Goal: Task Accomplishment & Management: Manage account settings

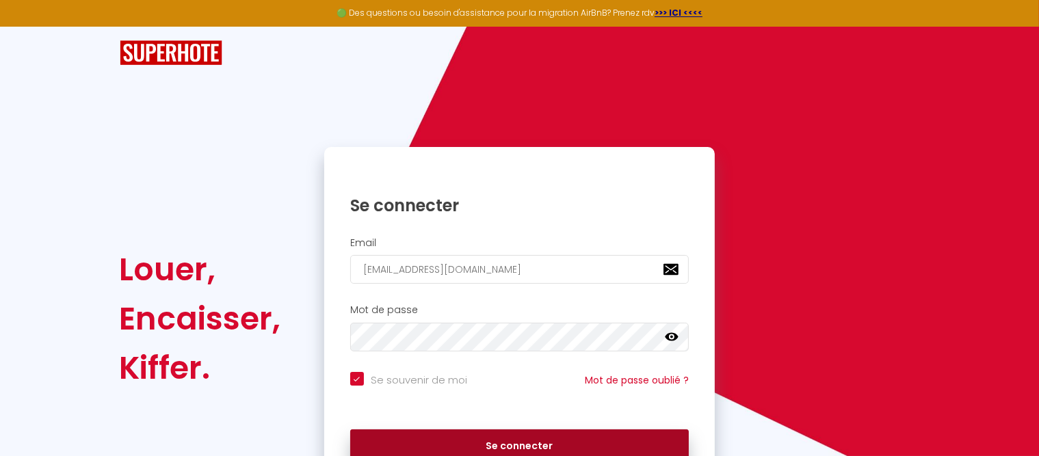
click at [518, 447] on button "Se connecter" at bounding box center [519, 446] width 339 height 34
checkbox input "true"
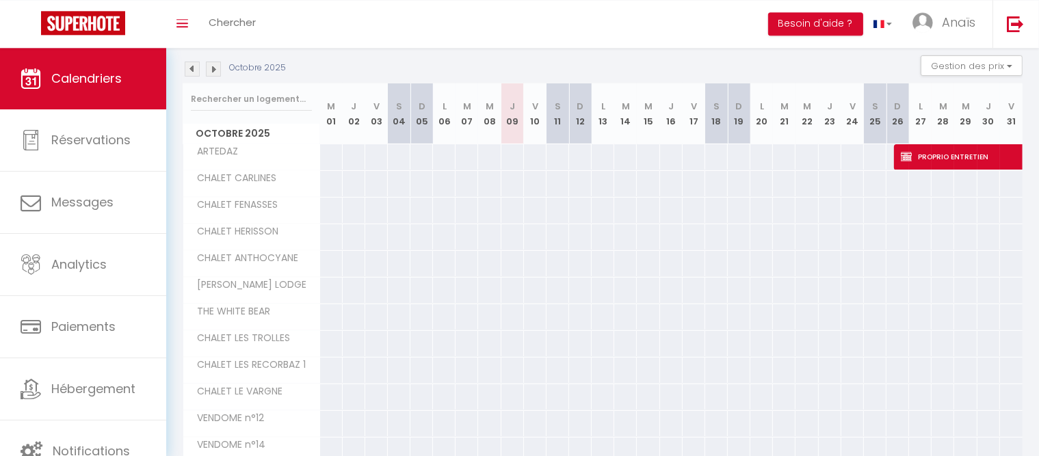
scroll to position [200, 0]
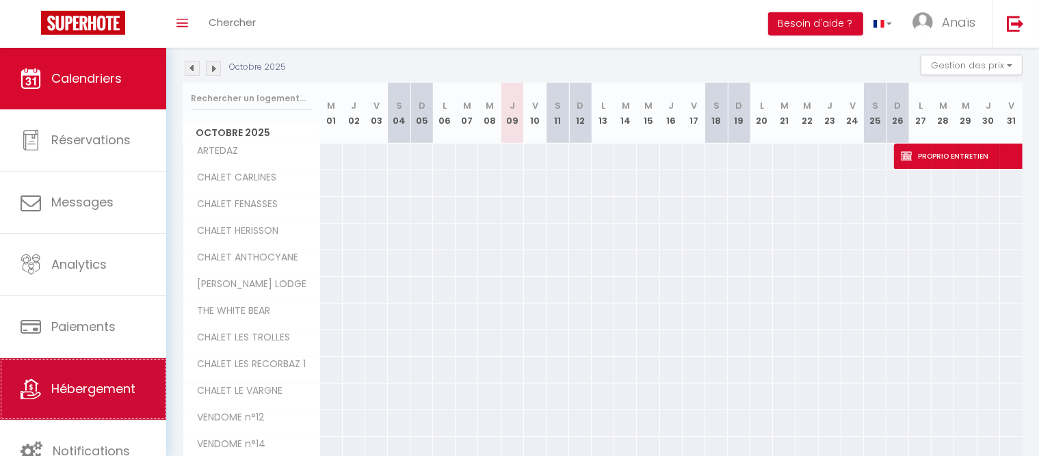
click at [78, 388] on span "Hébergement" at bounding box center [93, 388] width 84 height 17
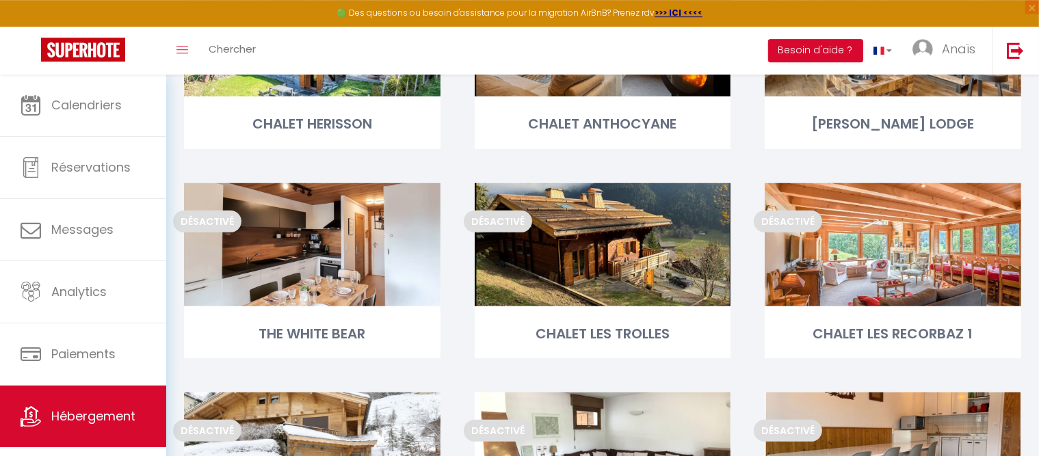
scroll to position [478, 0]
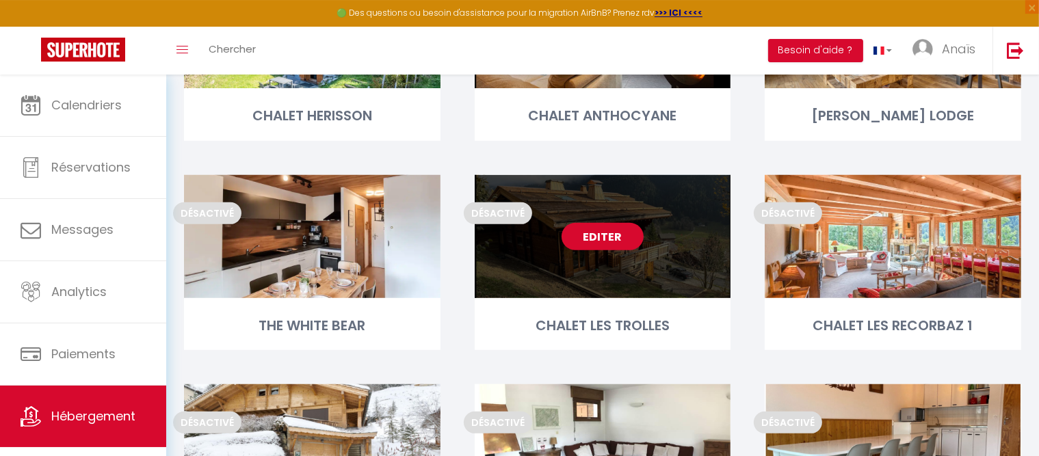
click at [613, 239] on link "Editer" at bounding box center [602, 236] width 82 height 27
select select "3"
select select "2"
select select "1"
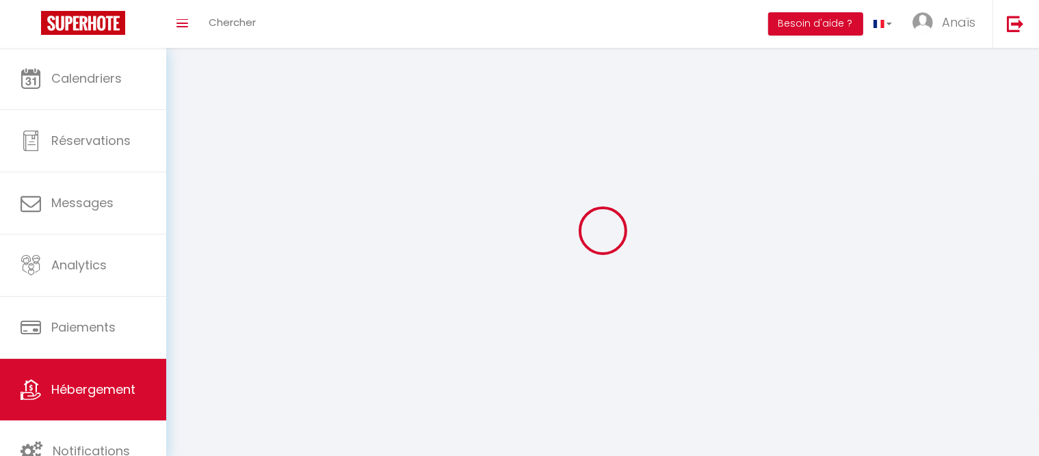
select select
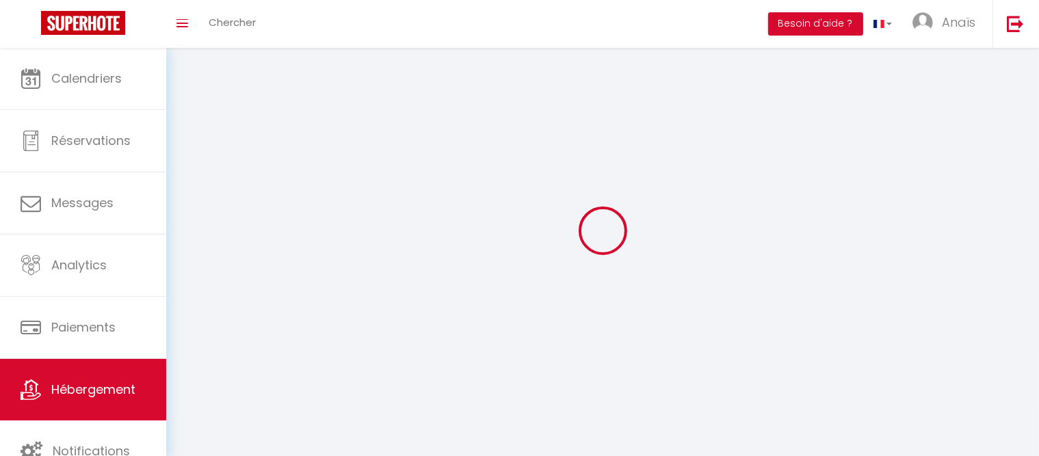
select select
checkbox input "false"
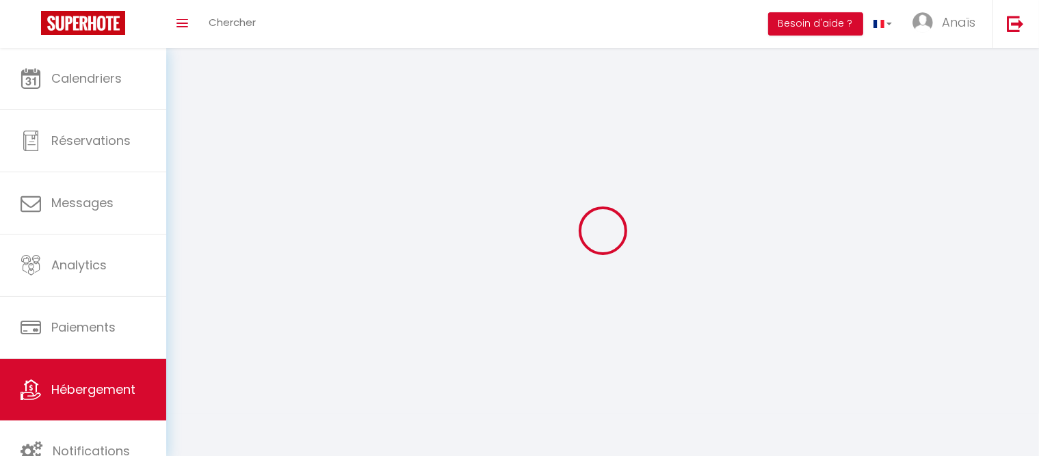
checkbox input "false"
select select
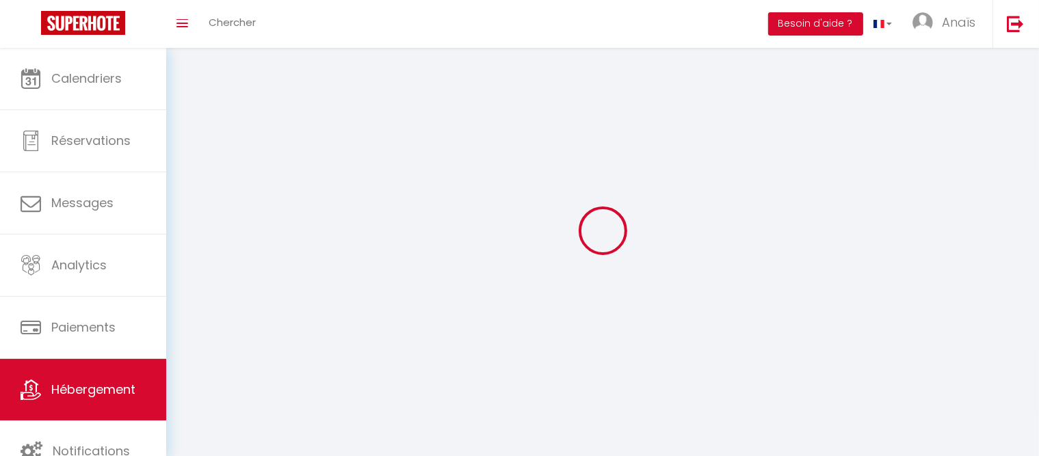
select select
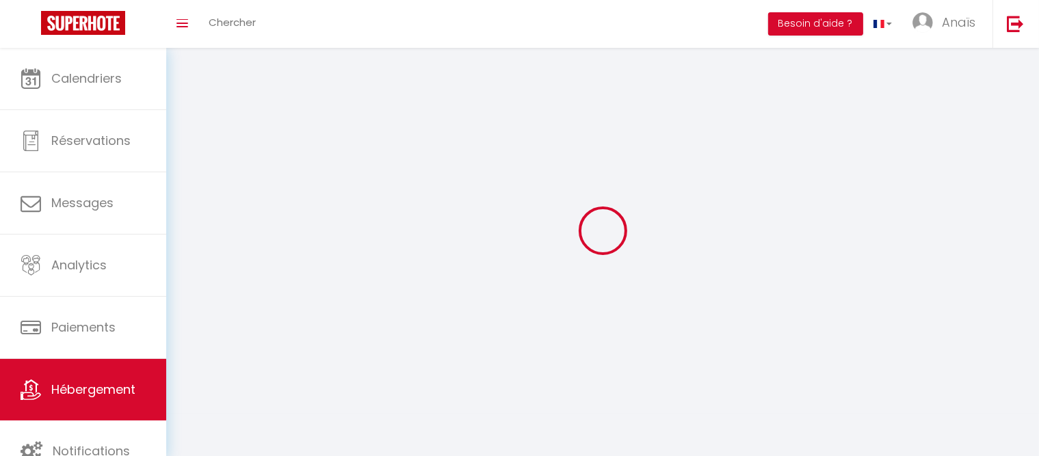
checkbox input "false"
select select
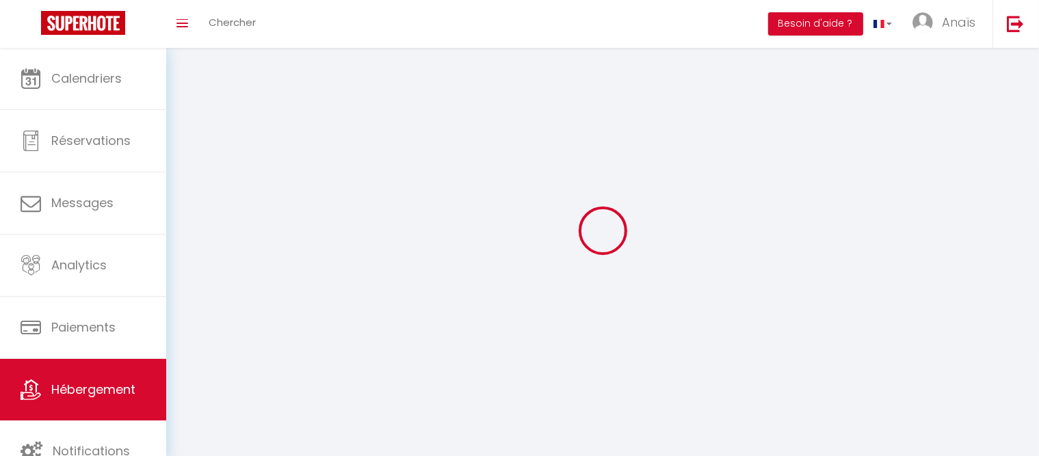
select select
select select "1"
select select "28"
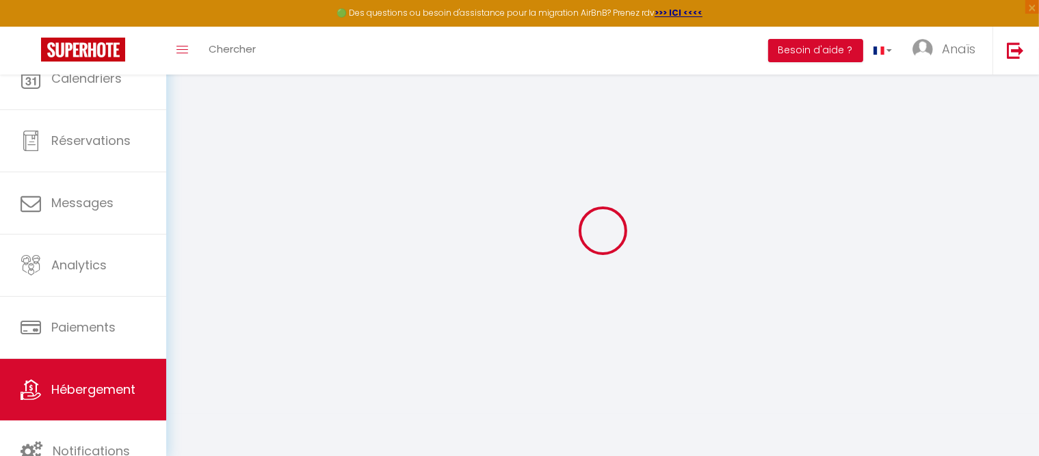
select select
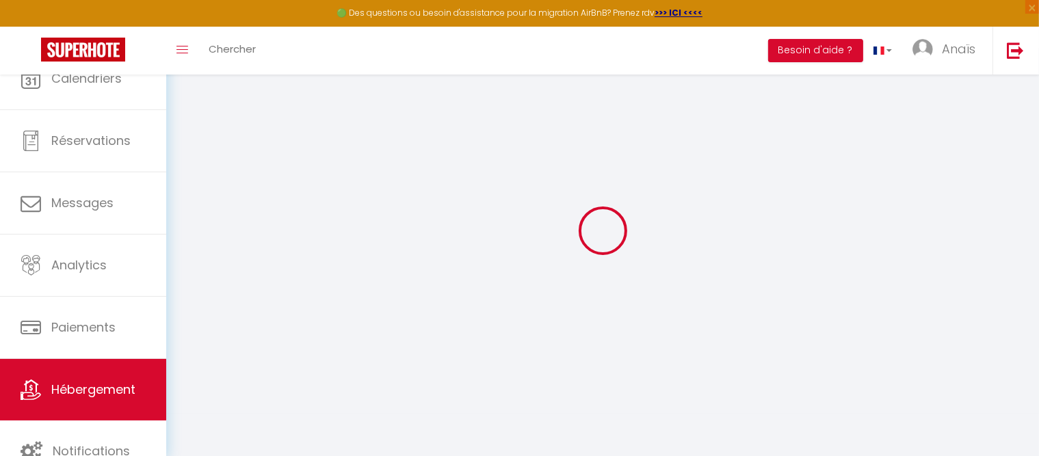
select select
checkbox input "false"
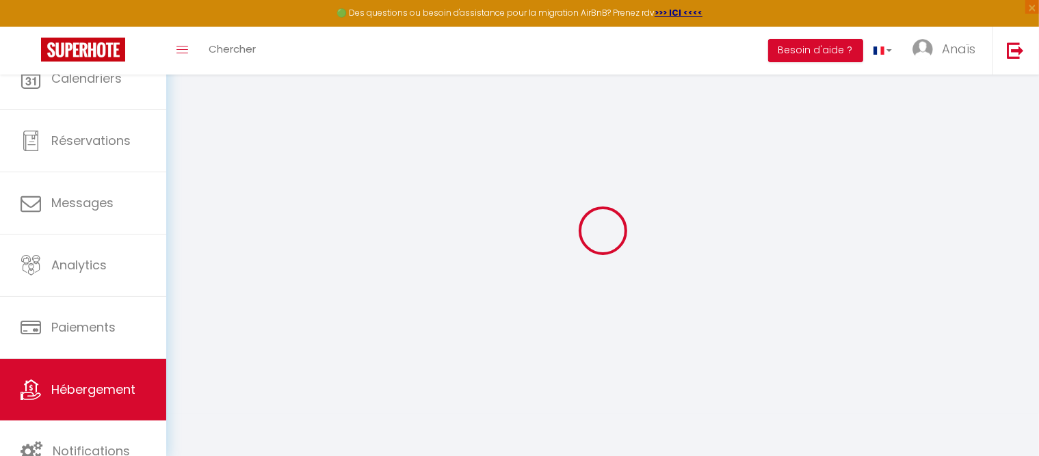
select select
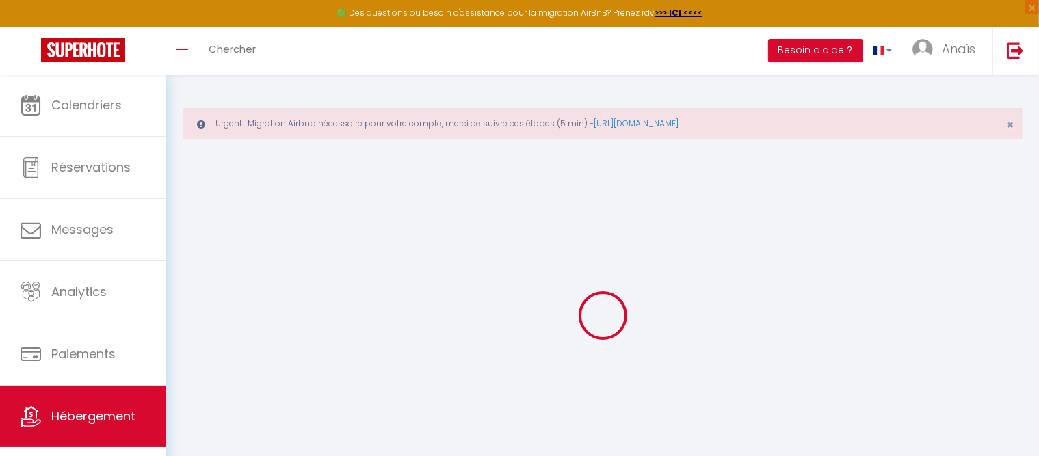
select select
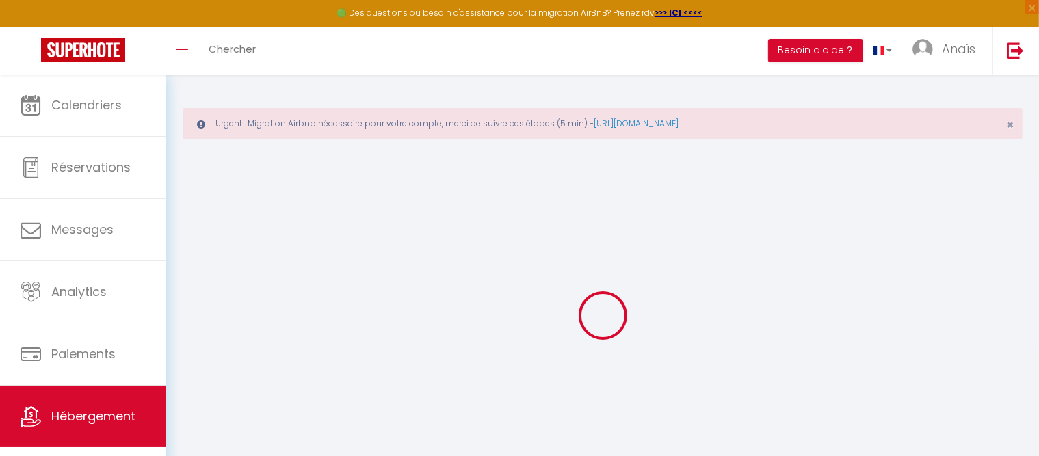
select select
checkbox input "false"
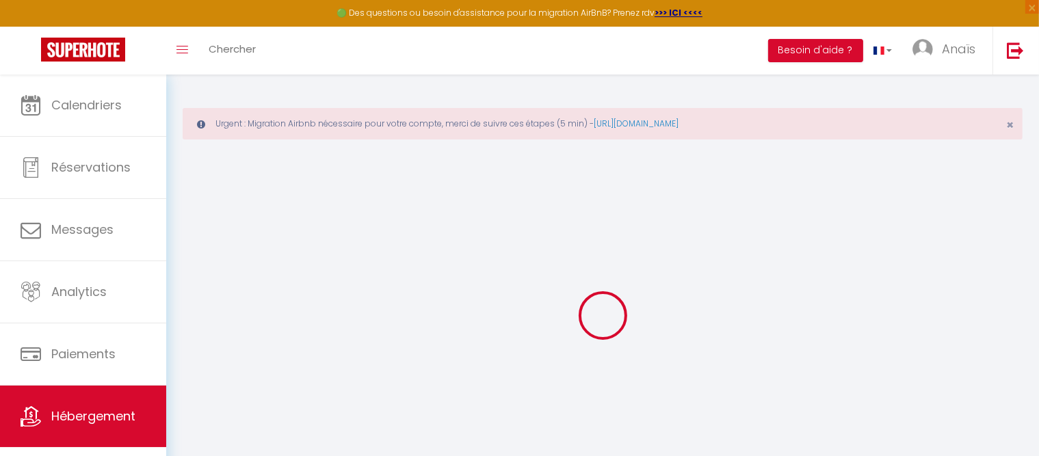
select select
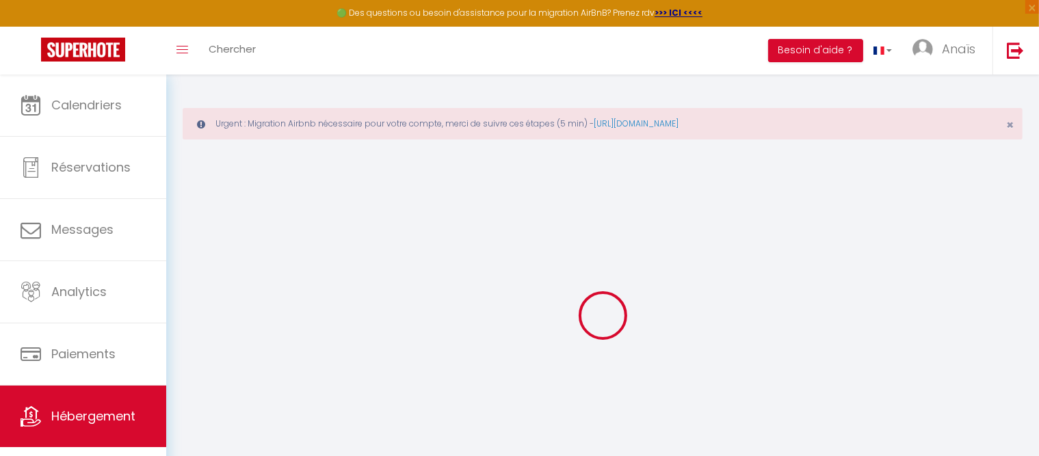
select select
checkbox input "false"
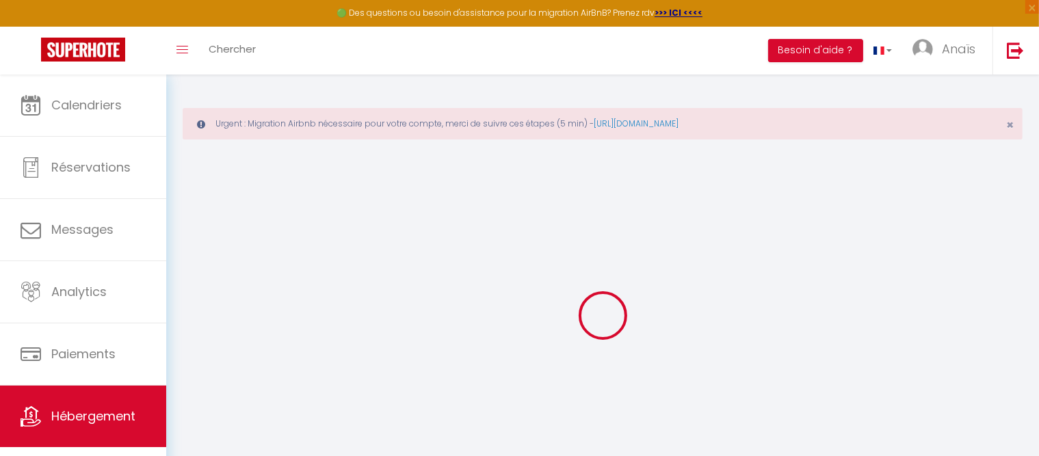
checkbox input "false"
select select
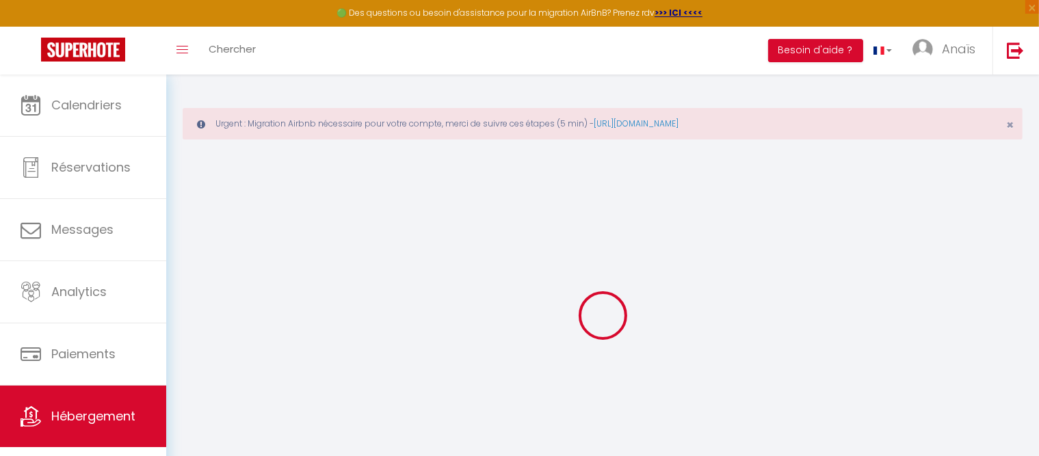
select select
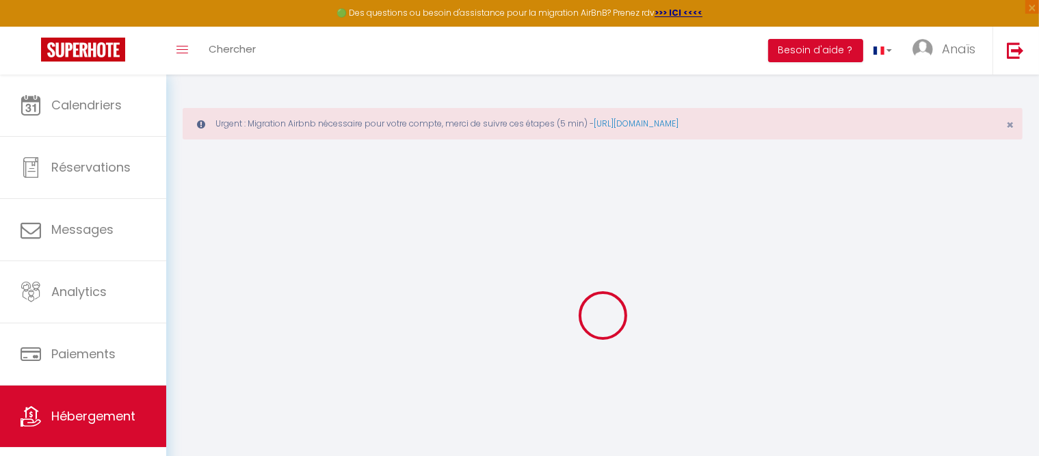
checkbox input "false"
select select
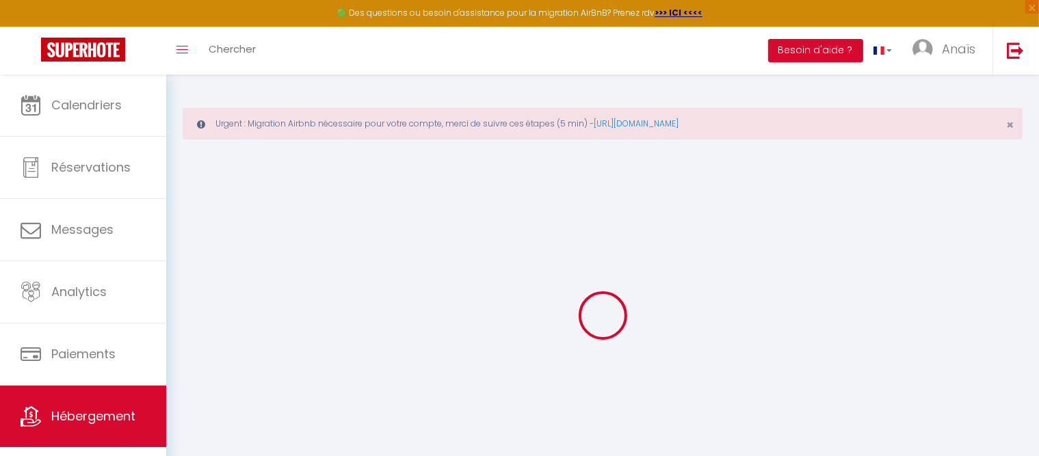
select select
type input "CHALET LES TROLLES"
select select "10"
select select "1"
select select "5"
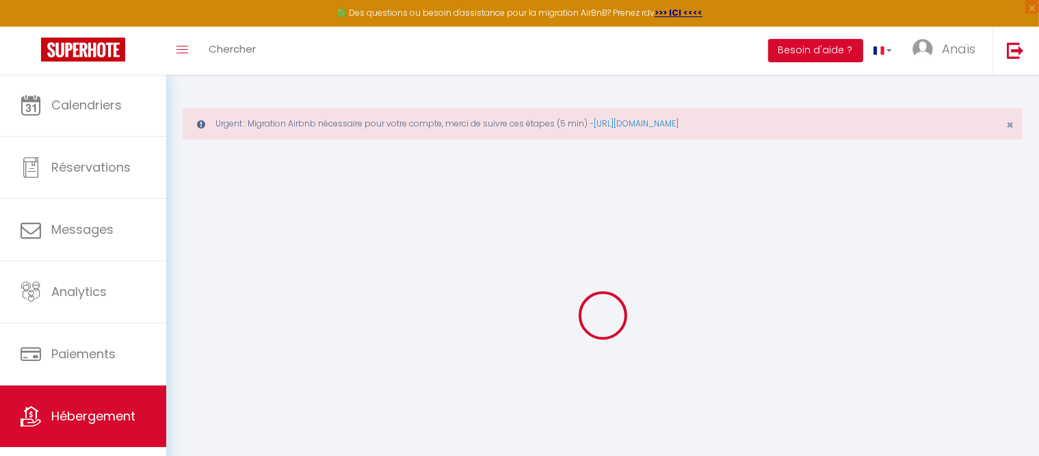
select select "2"
select select
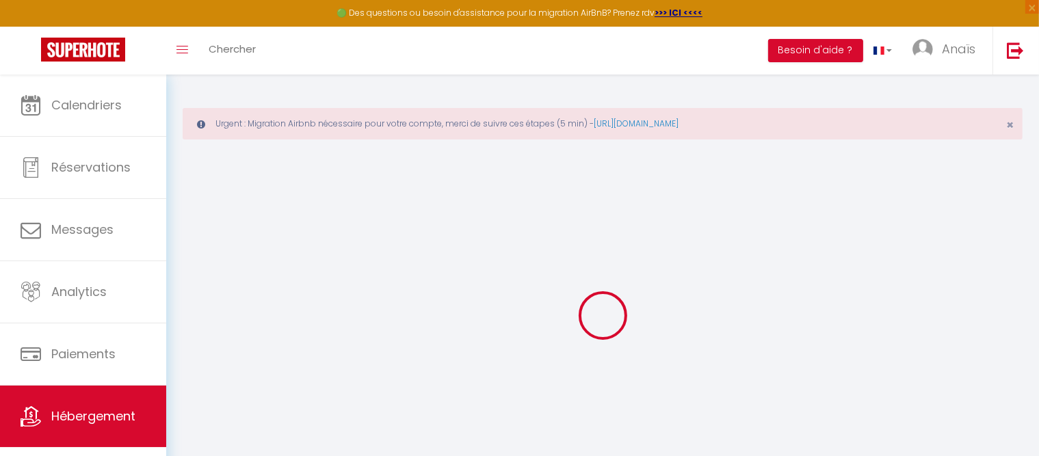
select select
type input "55 Impasse des Croesons"
type input "74220"
type input "LA CLUSAZ"
type input "[EMAIL_ADDRESS][DOMAIN_NAME]"
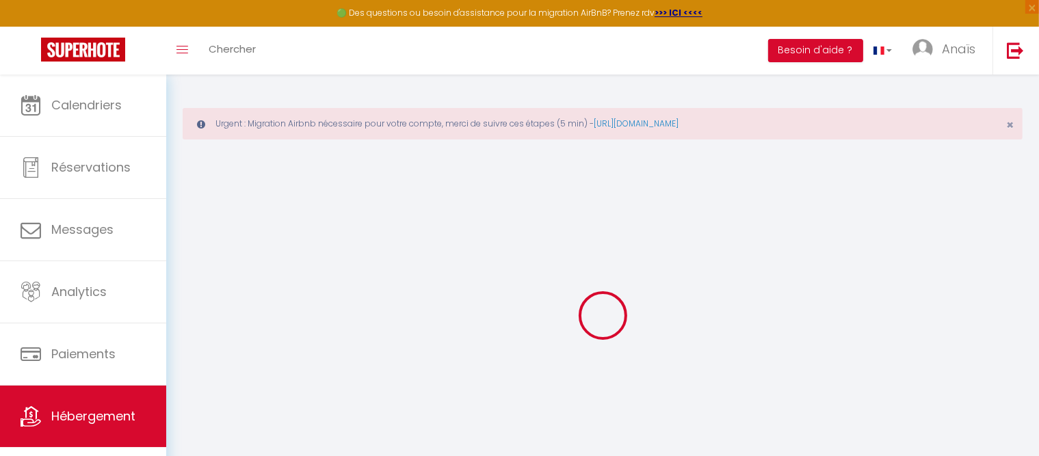
select select
checkbox input "false"
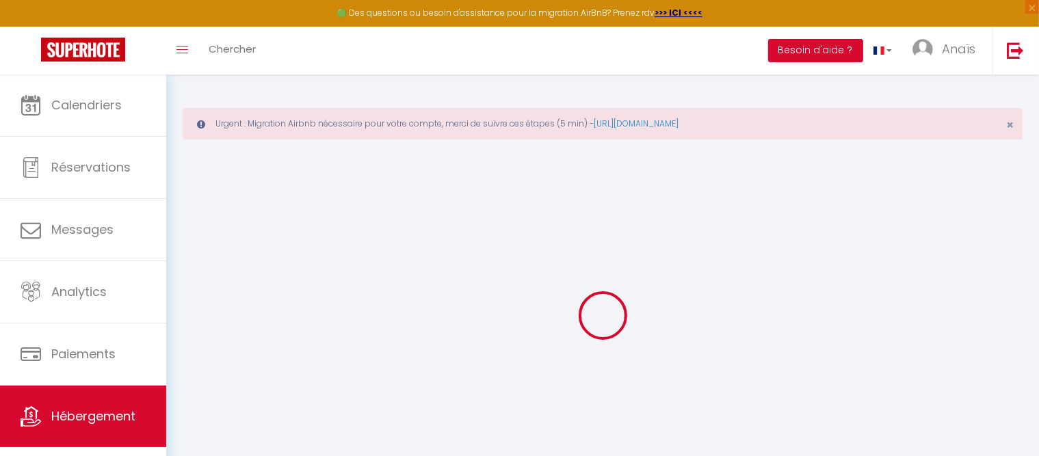
type input "0"
select select
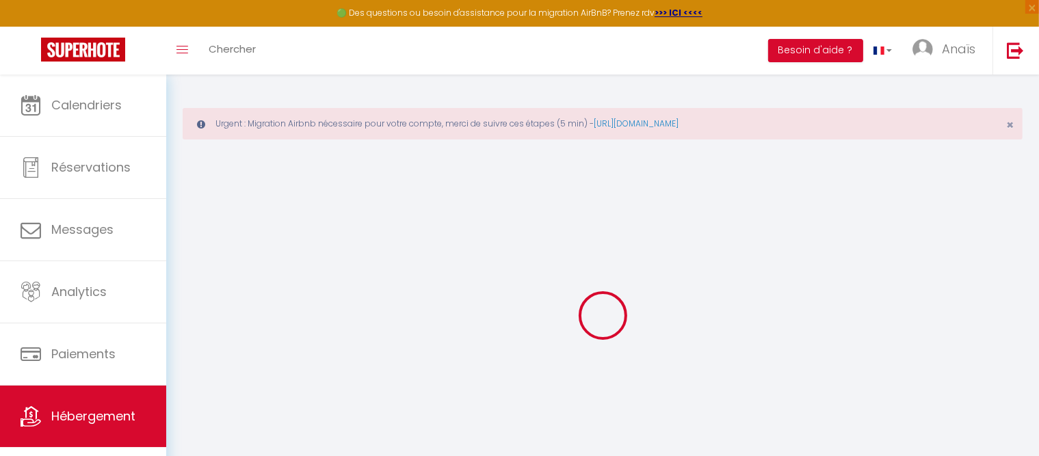
select select
checkbox input "false"
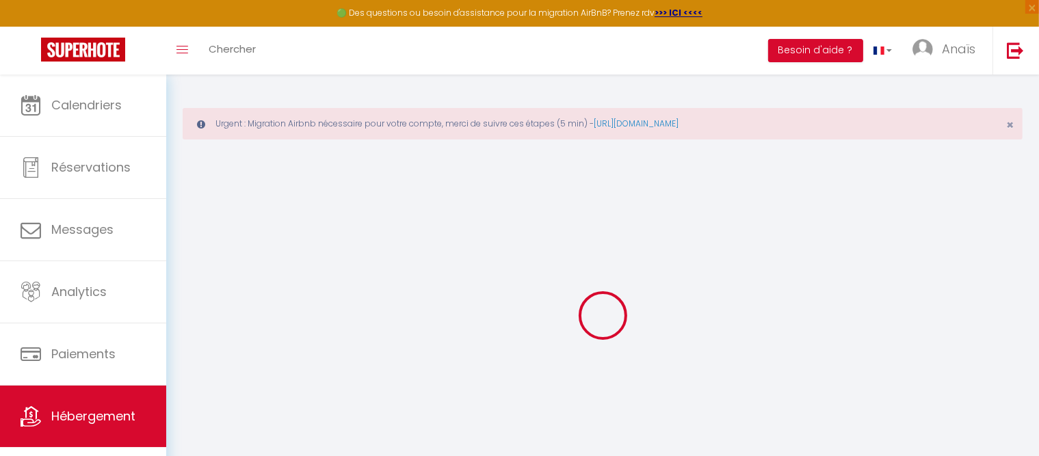
checkbox input "false"
select select
checkbox input "false"
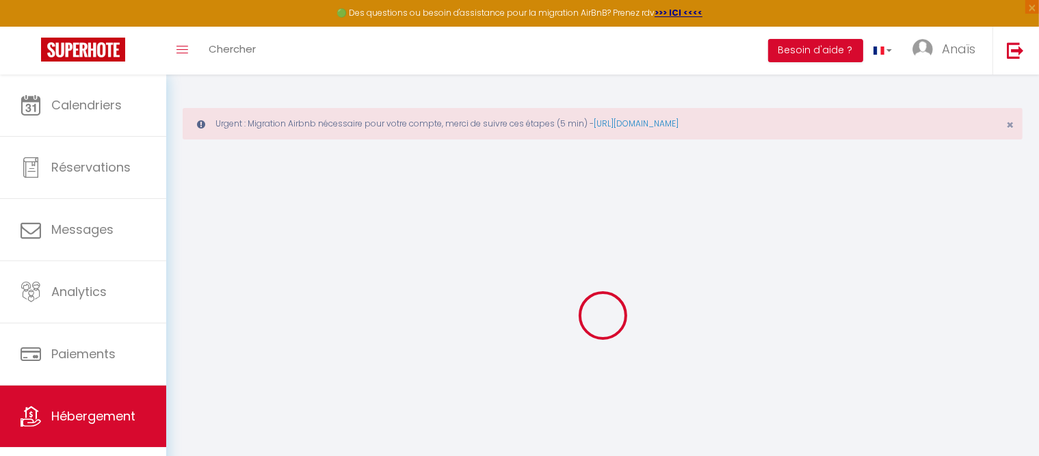
checkbox input "false"
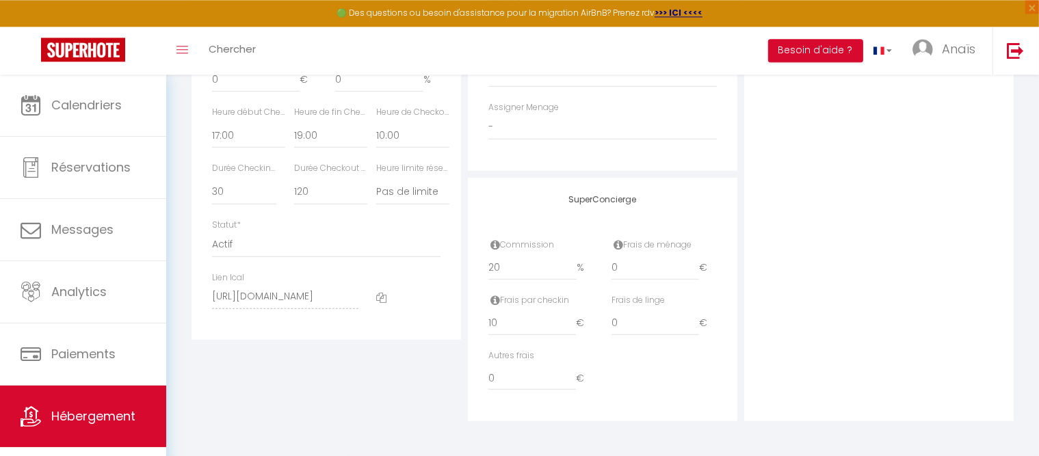
scroll to position [816, 0]
click at [212, 232] on select "Actif Pas actif" at bounding box center [326, 245] width 228 height 26
select select "1"
click option "Actif" at bounding box center [0, 0] width 0 height 0
select select
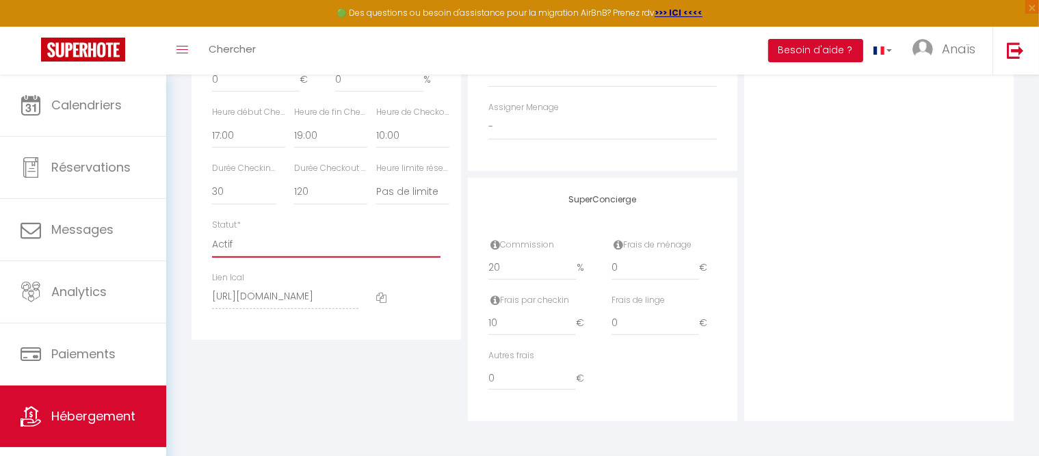
checkbox input "false"
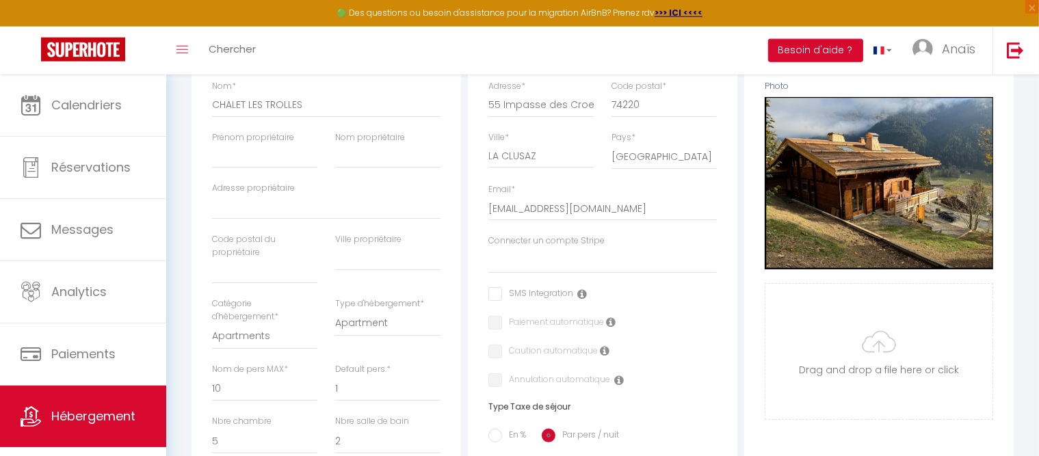
scroll to position [0, 0]
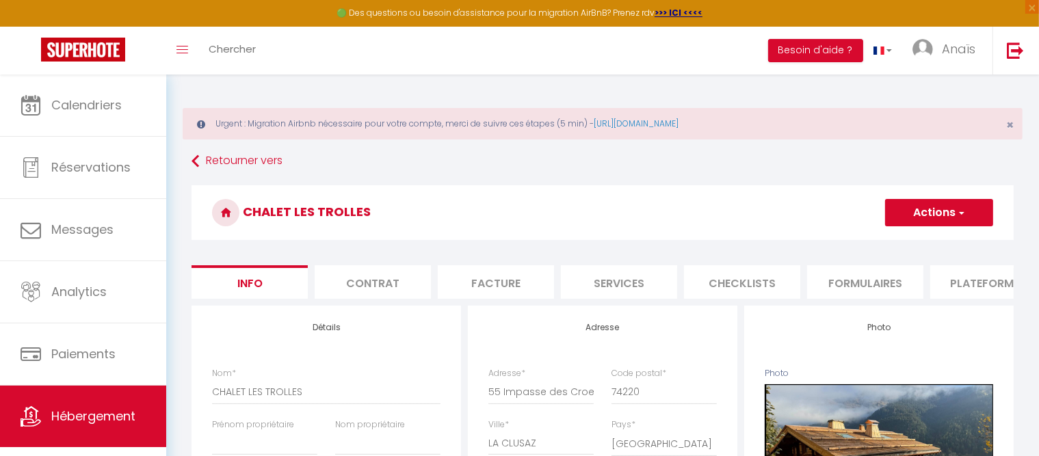
click at [920, 215] on button "Actions" at bounding box center [939, 212] width 108 height 27
click at [895, 244] on input "Enregistrer" at bounding box center [884, 243] width 51 height 14
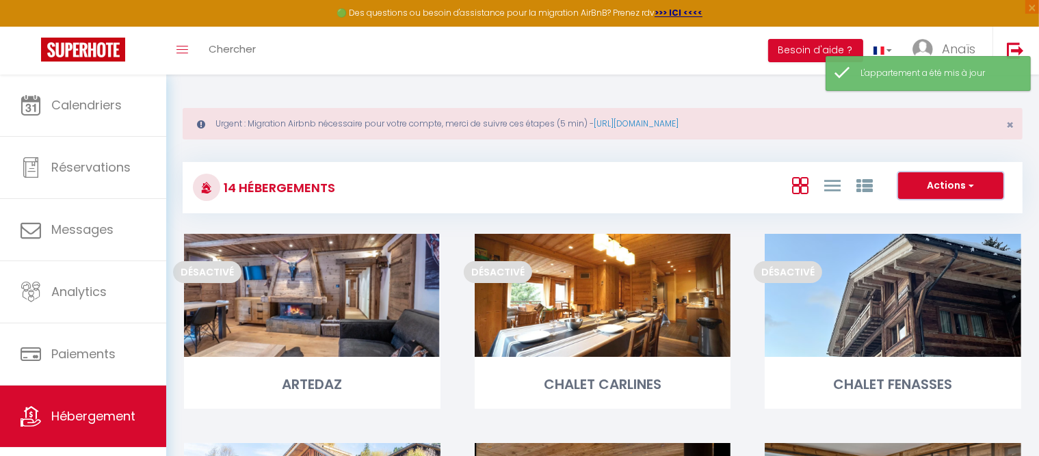
click at [939, 189] on button "Actions" at bounding box center [950, 185] width 105 height 27
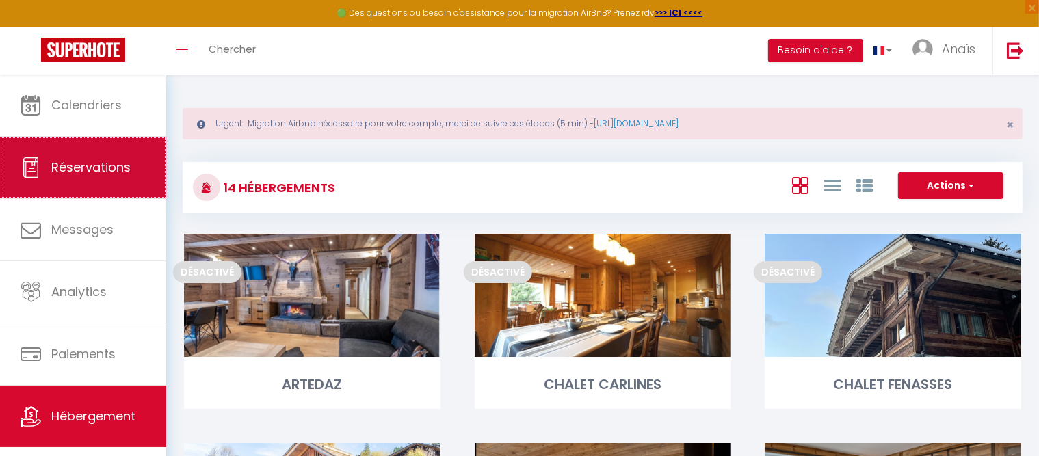
click at [94, 170] on span "Réservations" at bounding box center [90, 167] width 79 height 17
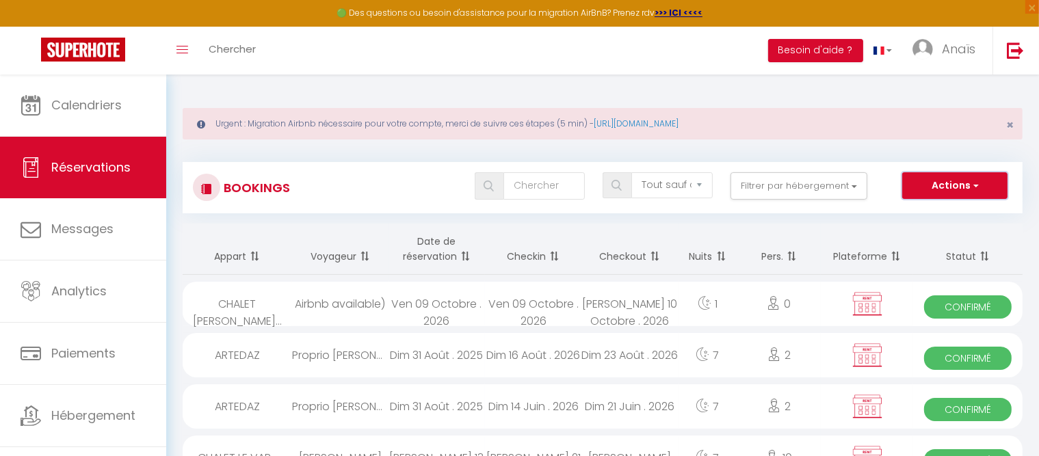
click at [939, 182] on button "Actions" at bounding box center [954, 185] width 105 height 27
click at [930, 213] on link "Nouvelle Réservation" at bounding box center [933, 215] width 146 height 18
select select
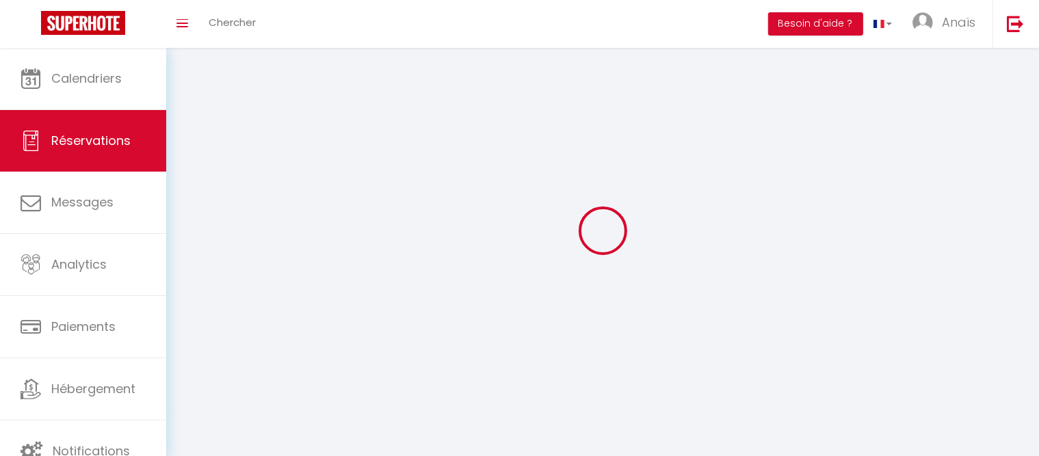
select select
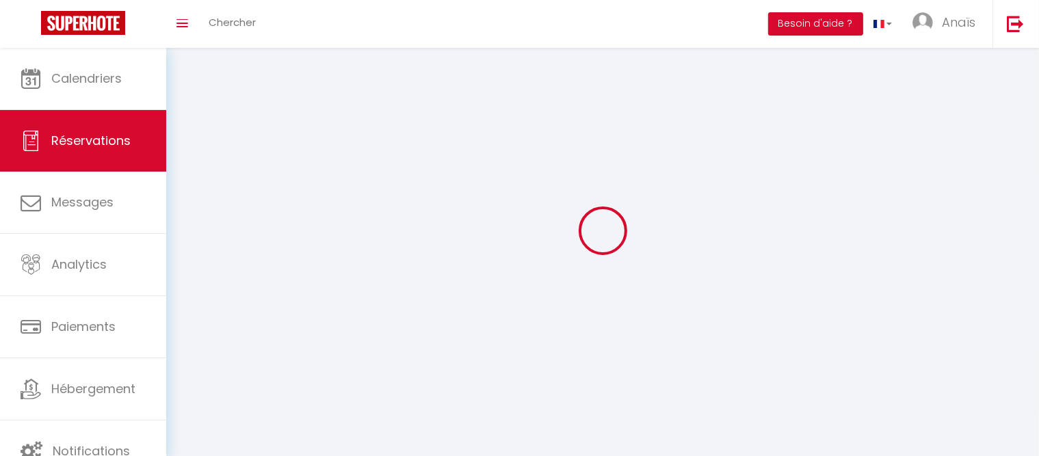
select select
checkbox input "false"
select select
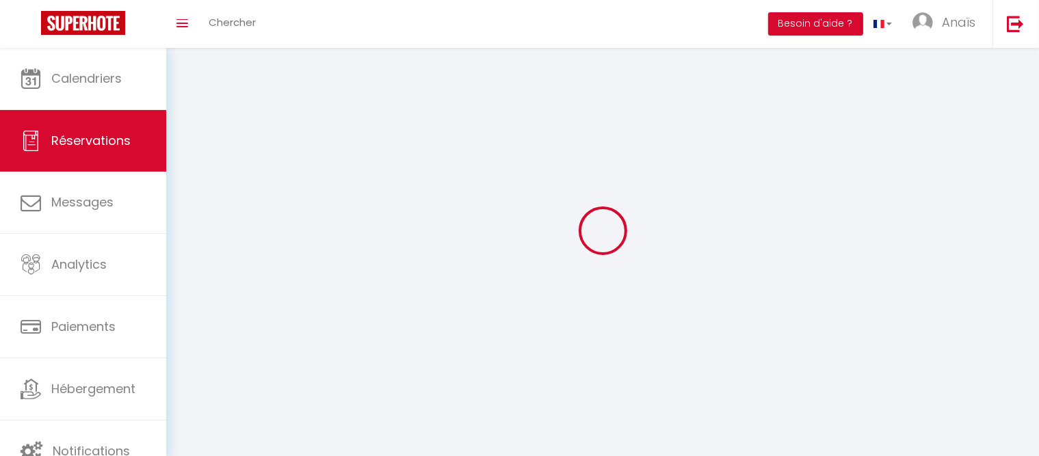
select select
checkbox input "false"
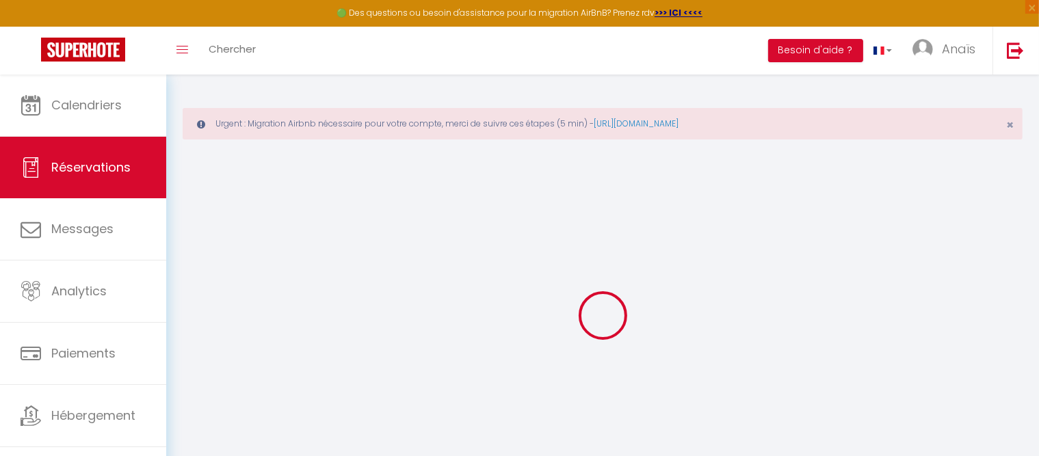
select select
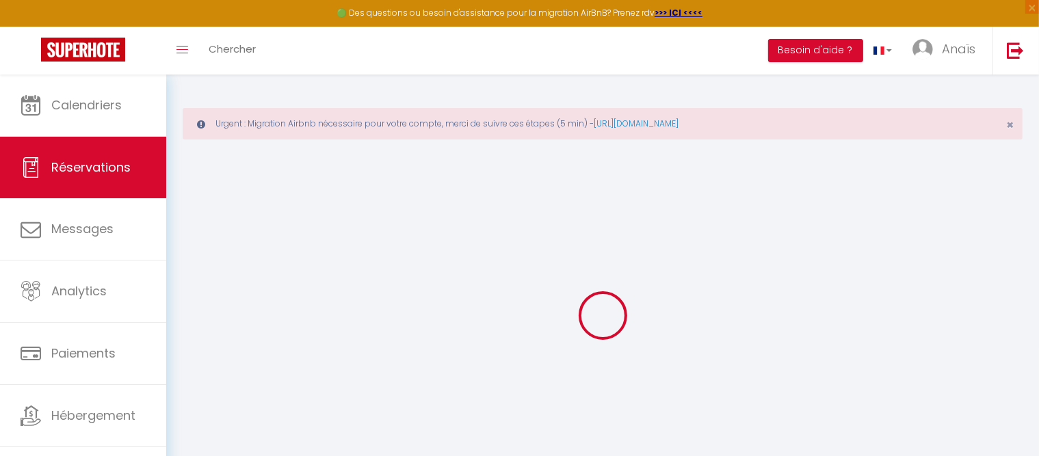
select select
checkbox input "false"
select select
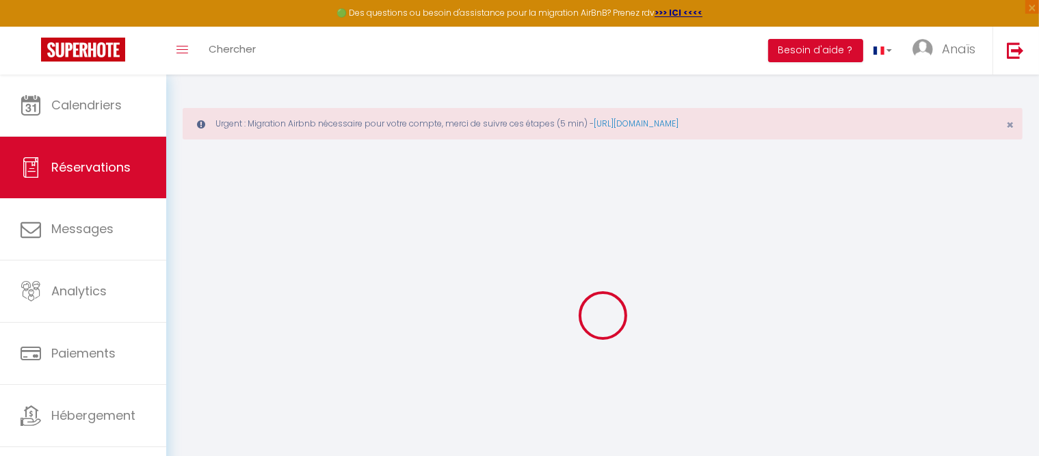
select select
checkbox input "false"
select select
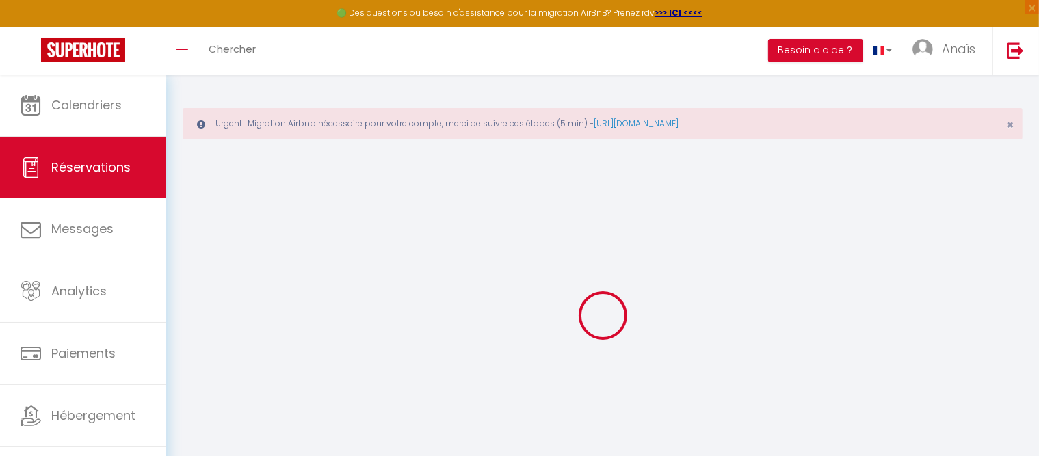
select select
checkbox input "false"
select select
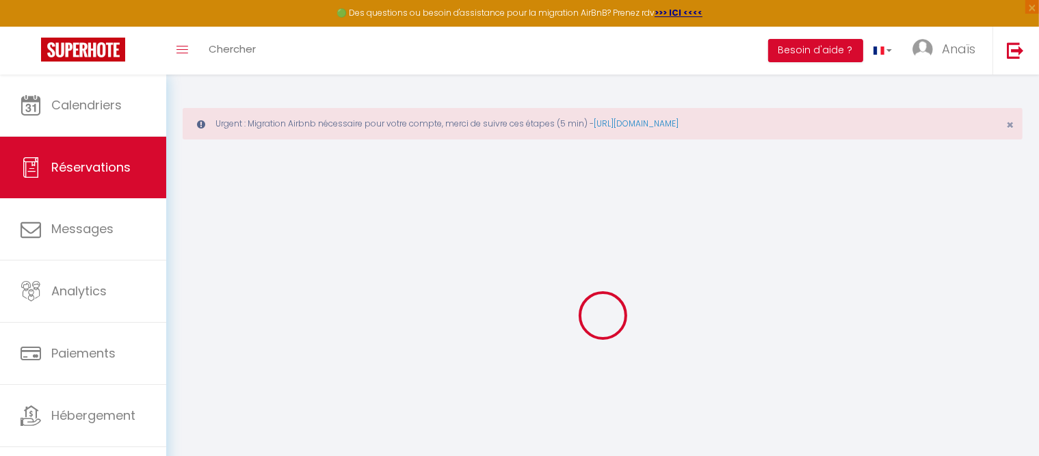
select select
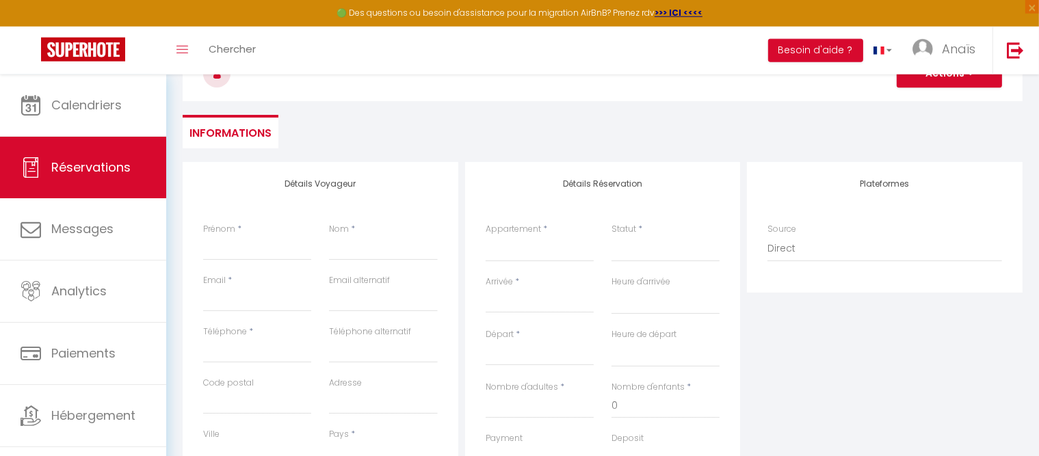
scroll to position [152, 0]
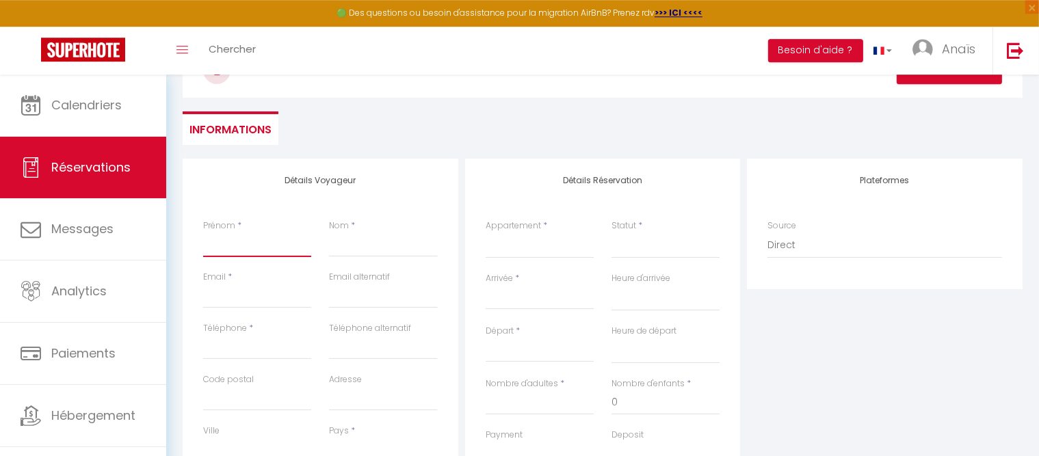
click at [238, 252] on input "Prénom" at bounding box center [257, 244] width 108 height 25
type input "C"
select select
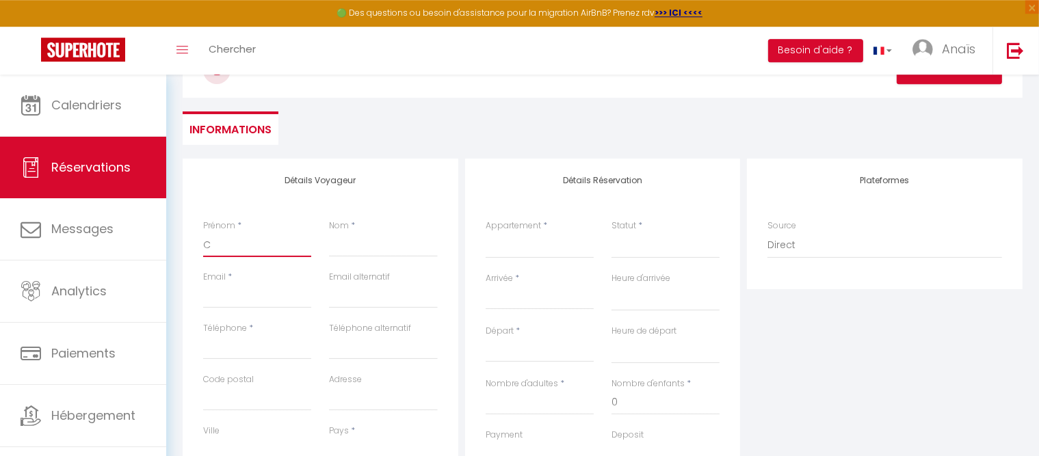
select select
checkbox input "false"
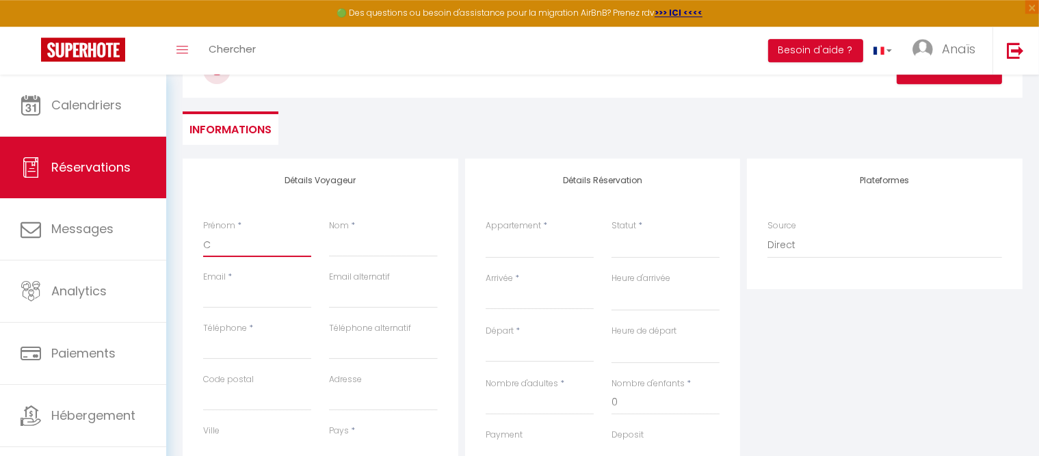
type input "Co"
select select
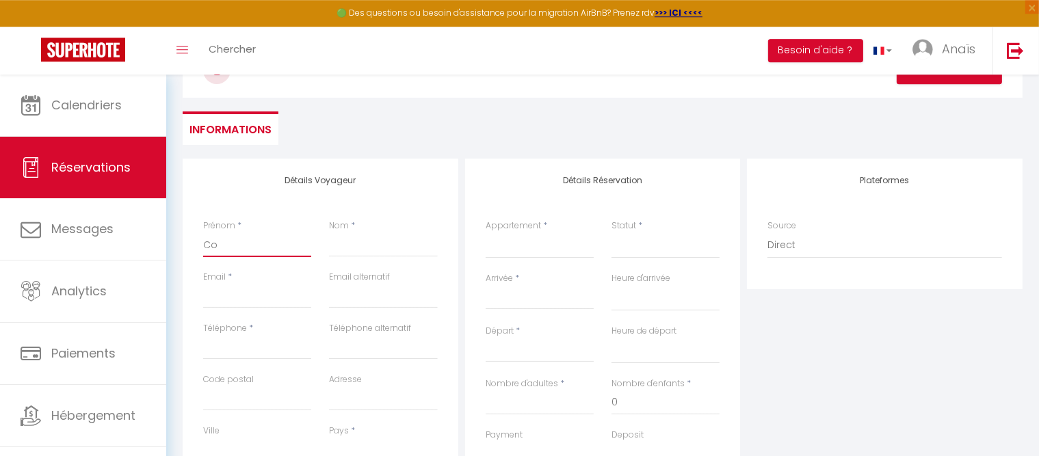
select select
checkbox input "false"
type input "Con"
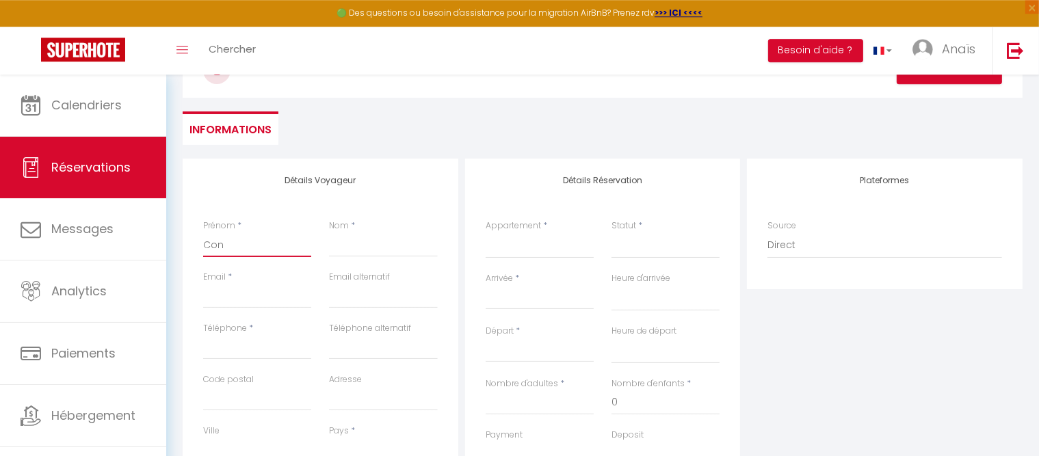
select select
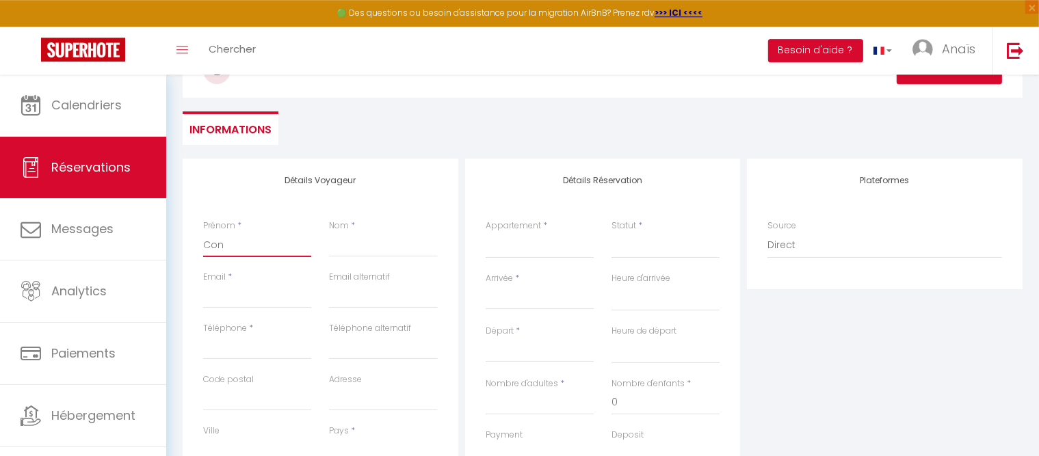
select select
checkbox input "false"
type input "Cons"
select select
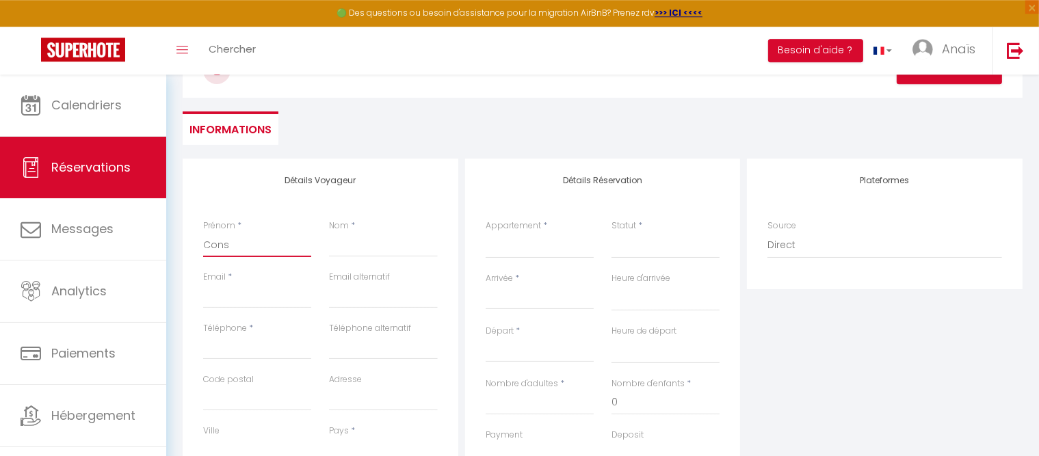
select select
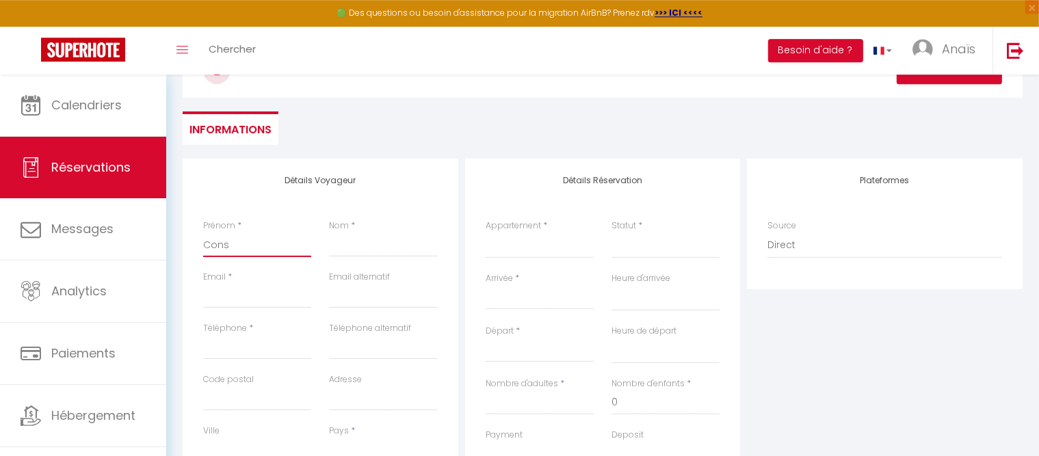
select select
checkbox input "false"
type input "Const"
click at [358, 242] on input "Nom" at bounding box center [383, 244] width 108 height 25
click at [234, 299] on input "Email client" at bounding box center [257, 296] width 108 height 25
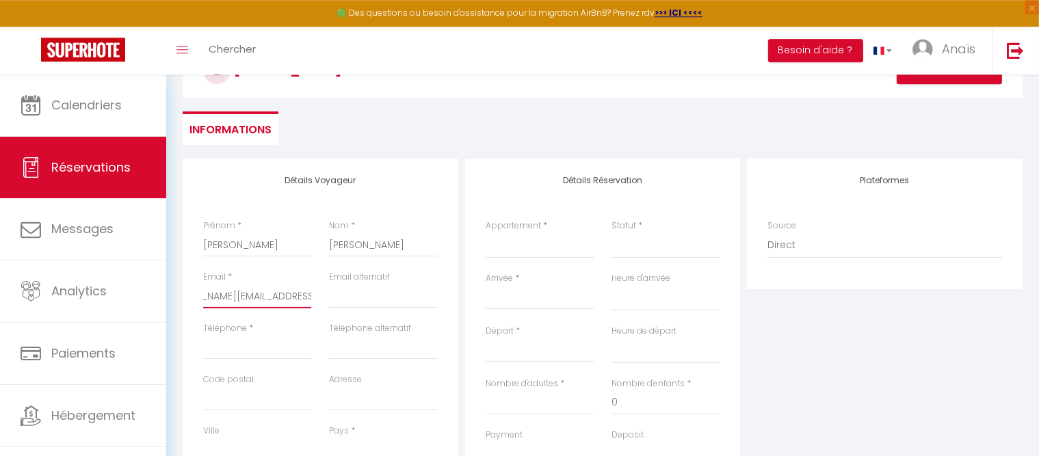
scroll to position [0, 51]
click at [485, 232] on select "ARTEDAZ CHALET CARLINES CHALET FENASSES CHALET HERISSON CHALET ANTHOCYANE [PERS…" at bounding box center [539, 245] width 108 height 26
click option "CHALET LES TROLLES" at bounding box center [0, 0] width 0 height 0
click at [611, 232] on select "Confirmé Non Confirmé [PERSON_NAME] par le voyageur No Show Request" at bounding box center [665, 245] width 108 height 26
click option "Confirmé" at bounding box center [0, 0] width 0 height 0
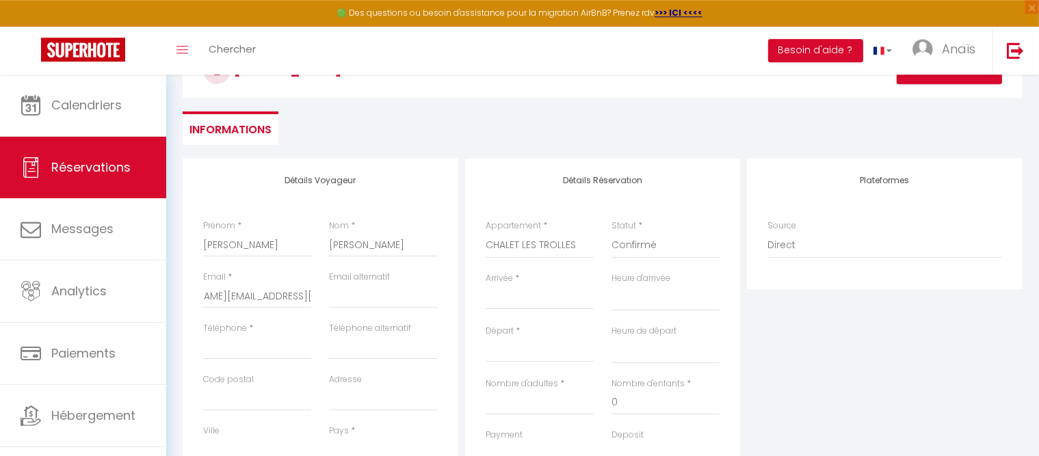
click at [529, 293] on input "Arrivée" at bounding box center [539, 299] width 108 height 18
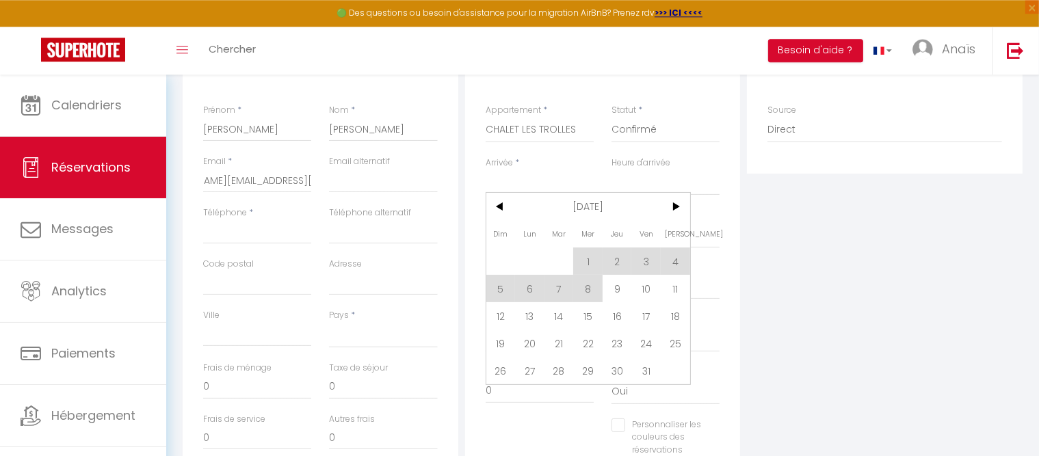
scroll to position [269, 0]
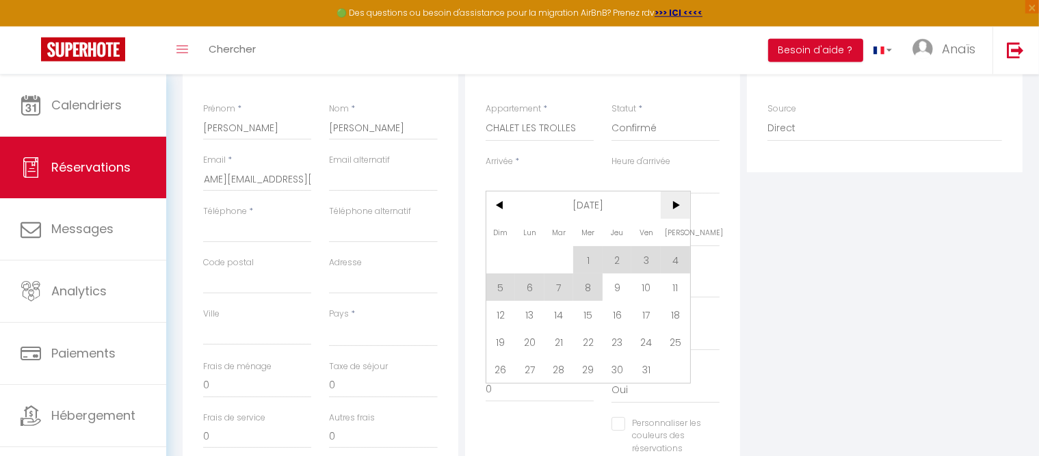
click at [677, 211] on span ">" at bounding box center [674, 204] width 29 height 27
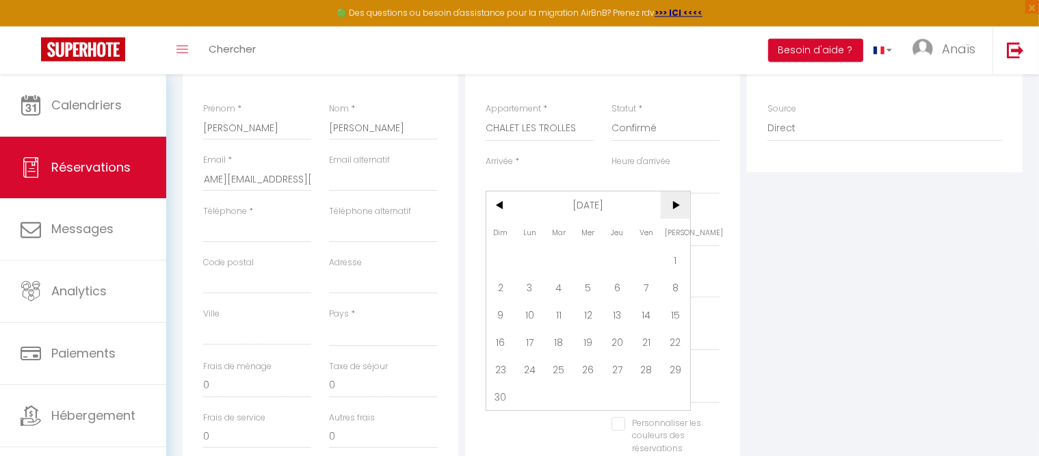
click at [677, 211] on span ">" at bounding box center [674, 204] width 29 height 27
click at [676, 315] on span "20" at bounding box center [674, 314] width 29 height 27
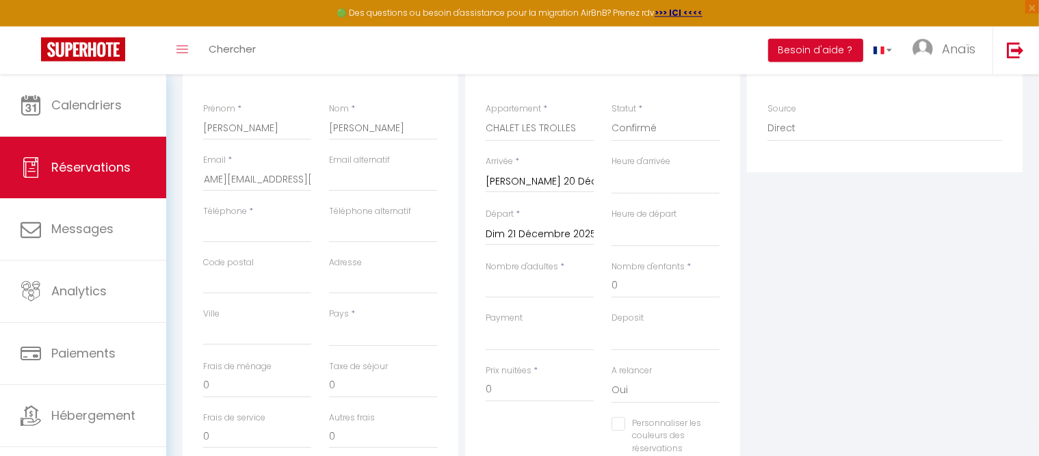
click at [559, 231] on input "Dim 21 Décembre 2025" at bounding box center [539, 235] width 108 height 18
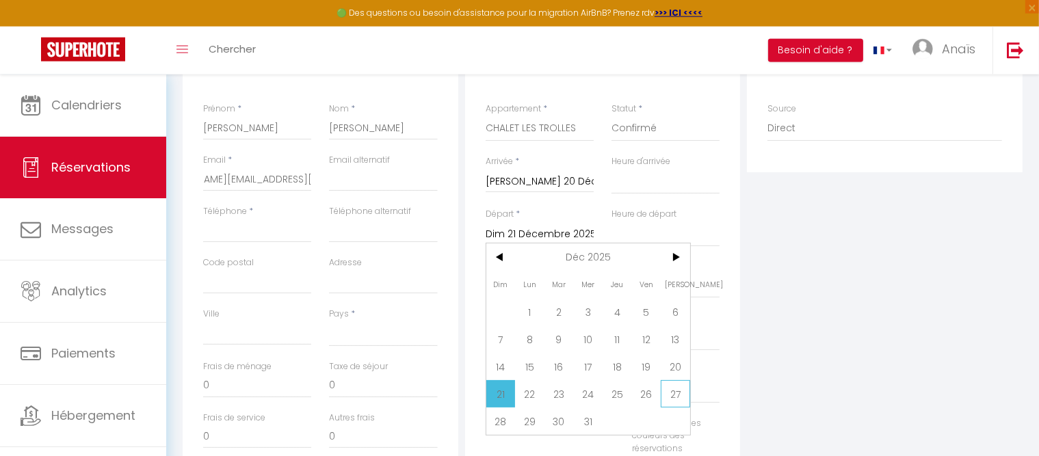
click at [671, 390] on span "27" at bounding box center [674, 393] width 29 height 27
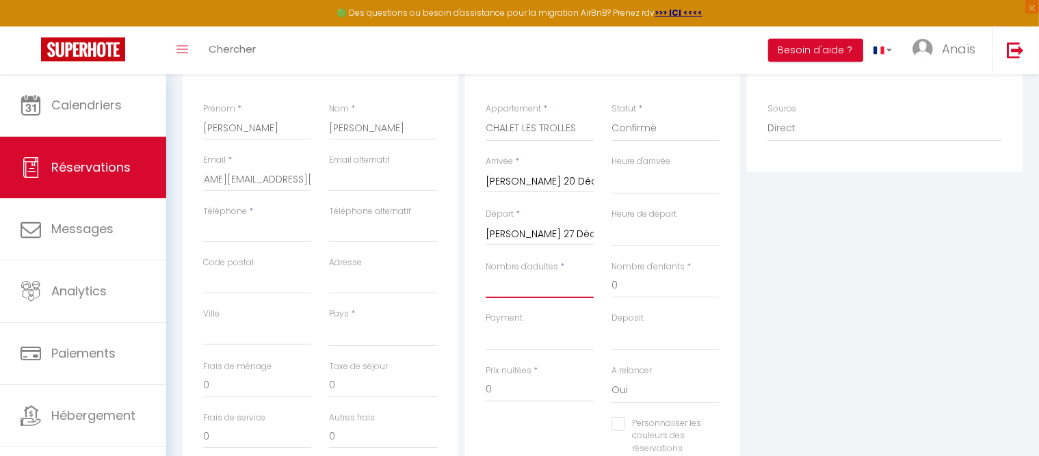
click at [554, 282] on input "Nombre d'adultes" at bounding box center [539, 285] width 108 height 25
click at [621, 287] on input "0" at bounding box center [665, 285] width 108 height 25
click at [235, 228] on input "Téléphone" at bounding box center [257, 230] width 108 height 25
paste input "[PHONE_NUMBER]‬"
click option "[GEOGRAPHIC_DATA]" at bounding box center [0, 0] width 0 height 0
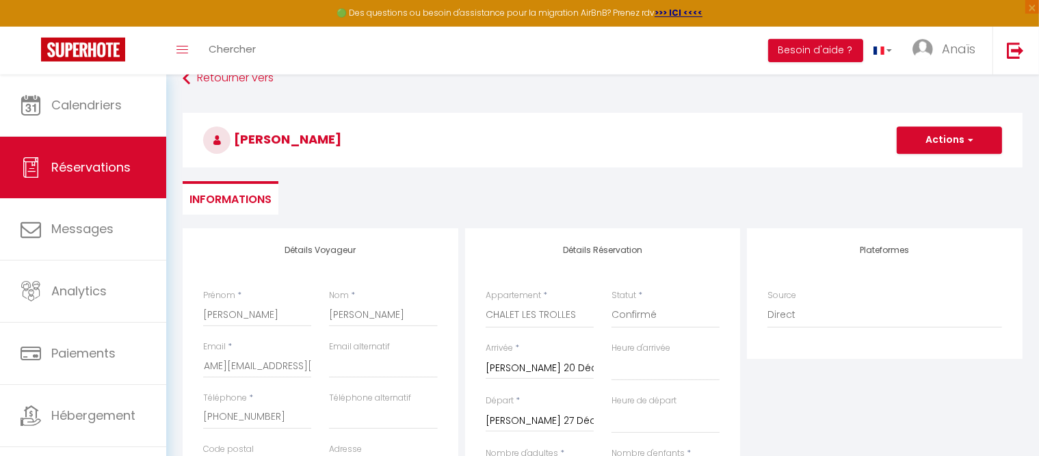
scroll to position [81, 0]
click at [922, 147] on button "Actions" at bounding box center [948, 142] width 105 height 27
click at [920, 171] on link "Enregistrer" at bounding box center [935, 172] width 108 height 18
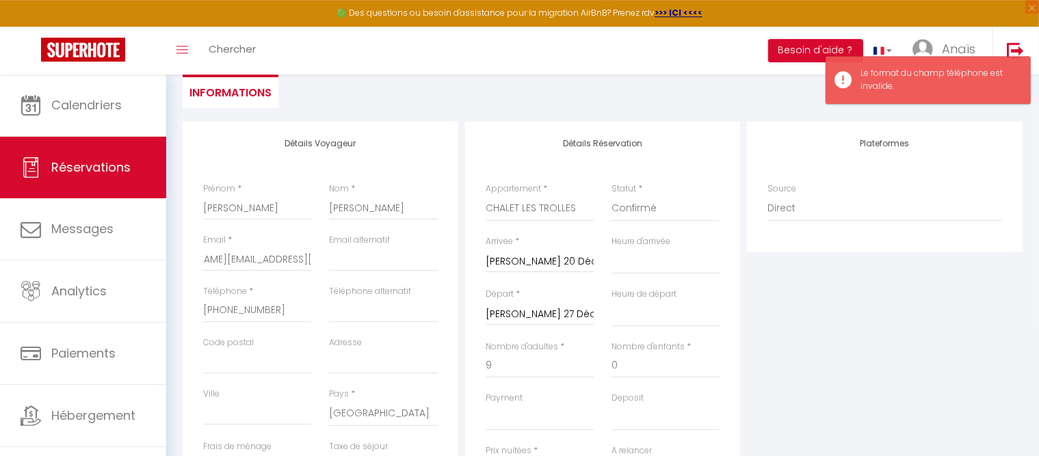
scroll to position [191, 0]
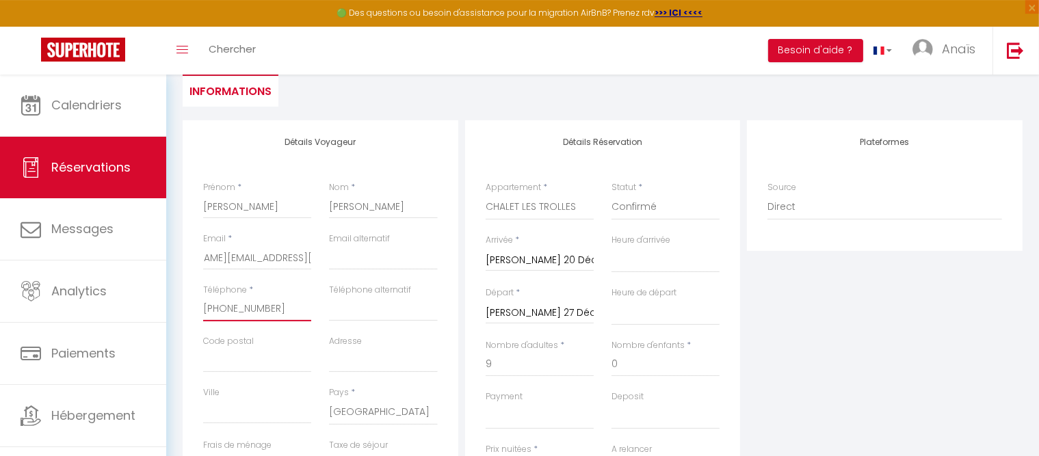
click at [287, 308] on input "[PHONE_NUMBER]‬" at bounding box center [257, 309] width 108 height 25
click at [693, 295] on div "Heure de départ 00:00 00:30 01:00 01:30 02:00 02:30 03:00 03:30 04:00 04:30 05:…" at bounding box center [665, 305] width 108 height 39
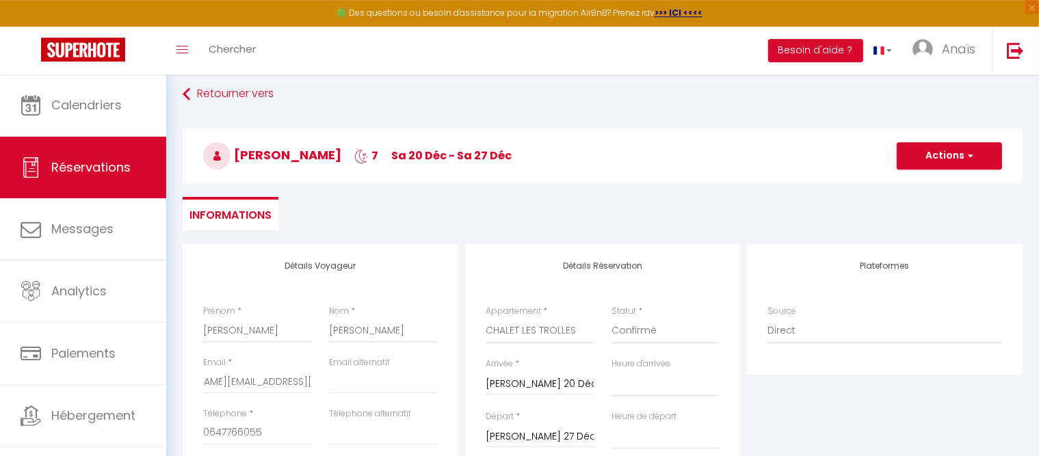
scroll to position [0, 0]
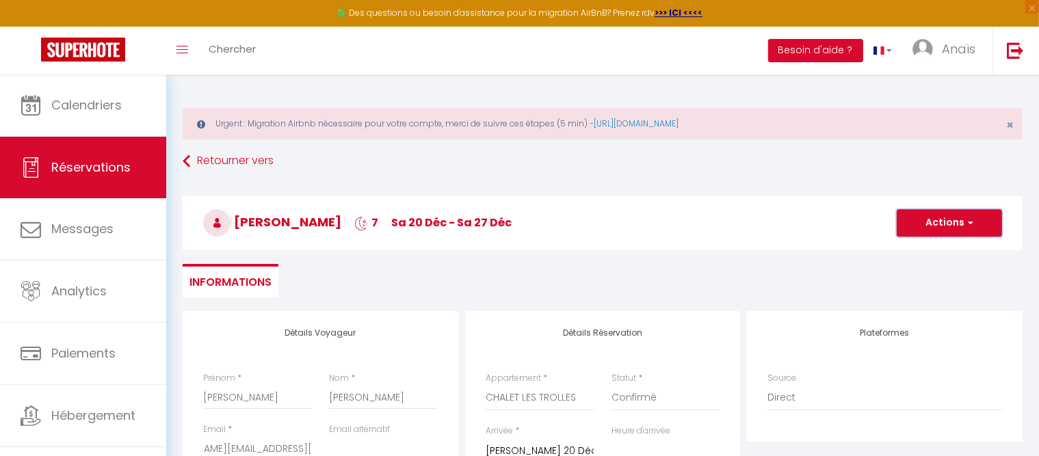
click at [936, 226] on button "Actions" at bounding box center [948, 222] width 105 height 27
click at [924, 257] on link "Enregistrer" at bounding box center [935, 253] width 108 height 18
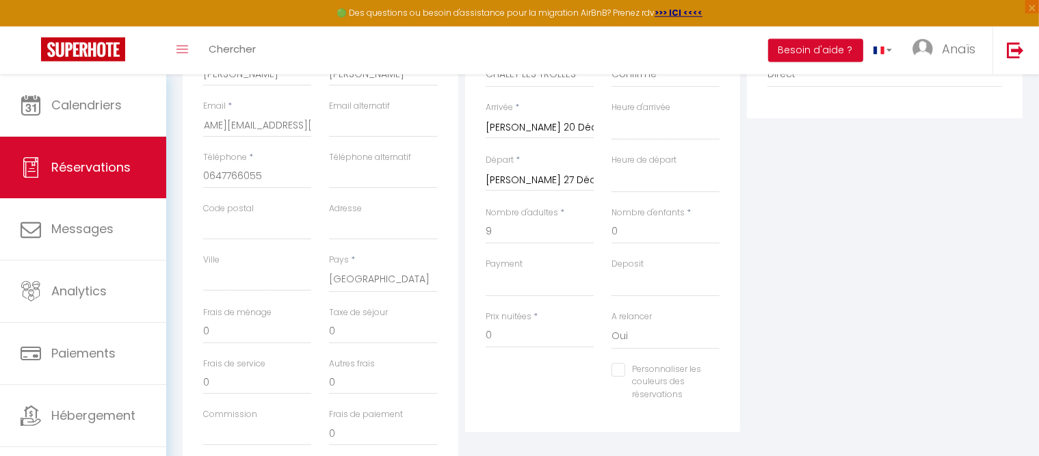
scroll to position [329, 0]
drag, startPoint x: 283, startPoint y: 169, endPoint x: 183, endPoint y: 159, distance: 101.0
click at [203, 159] on input "0647766055‬" at bounding box center [257, 171] width 108 height 25
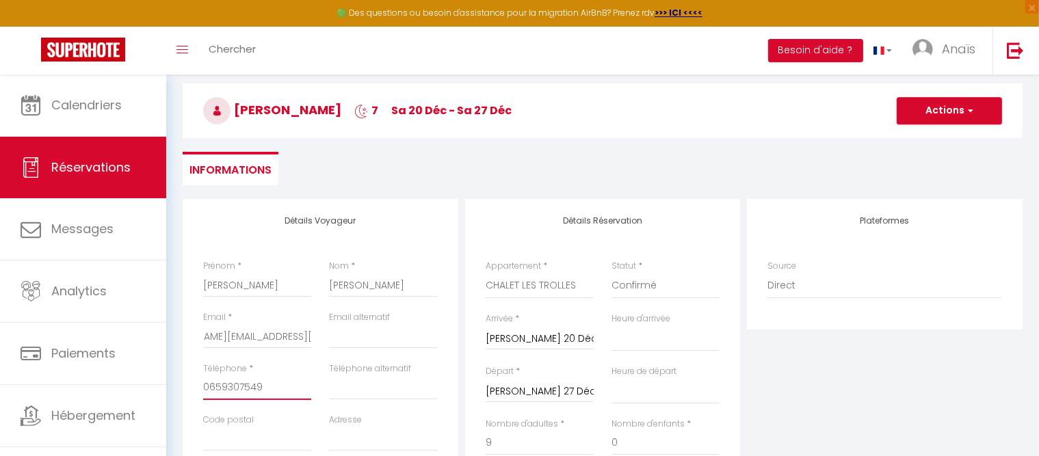
scroll to position [110, 0]
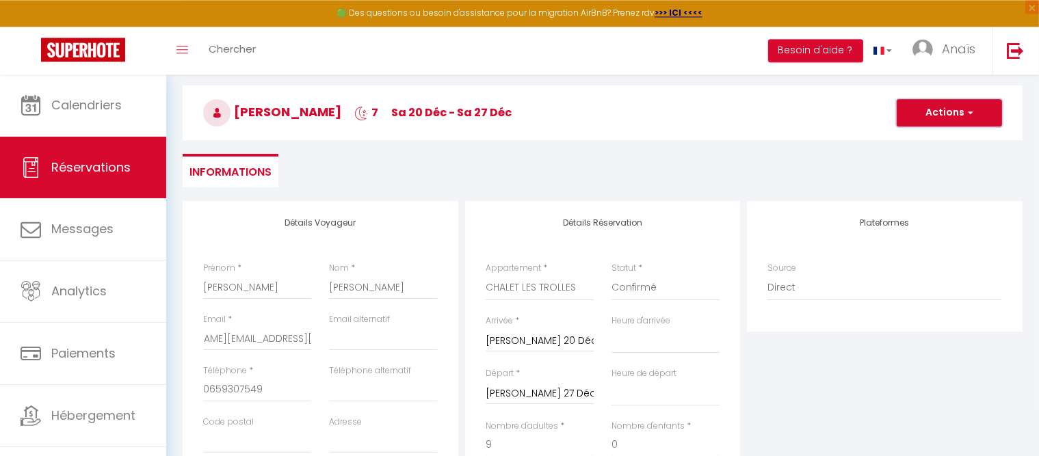
click at [929, 110] on button "Actions" at bounding box center [948, 112] width 105 height 27
click at [924, 142] on link "Enregistrer" at bounding box center [935, 143] width 108 height 18
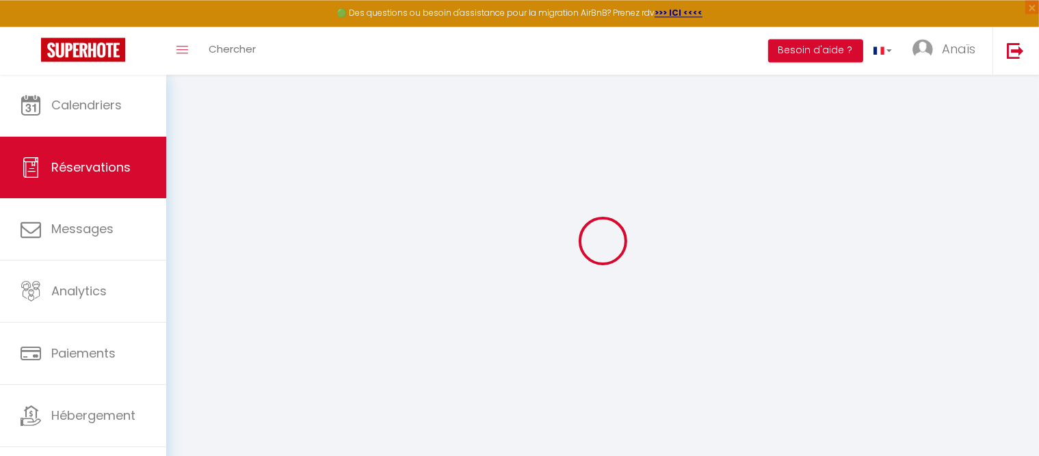
scroll to position [74, 0]
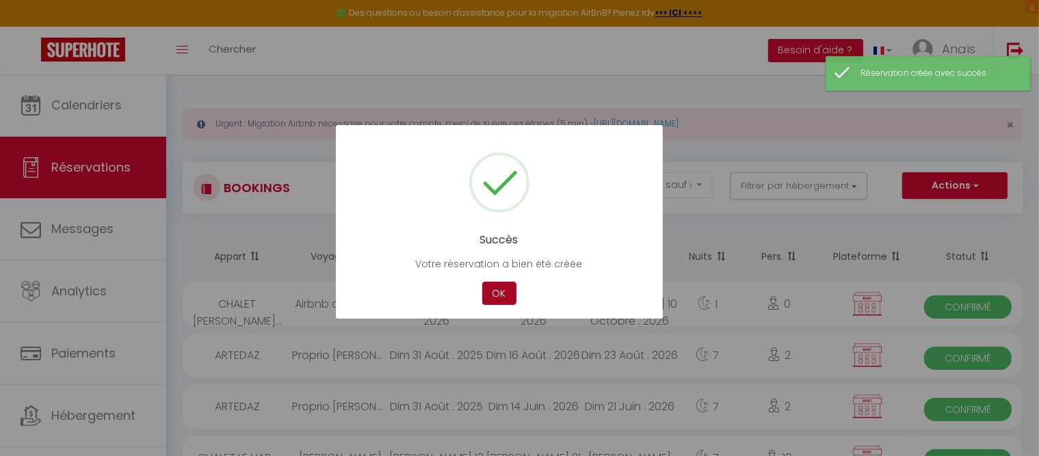
click at [505, 295] on button "OK" at bounding box center [499, 294] width 34 height 24
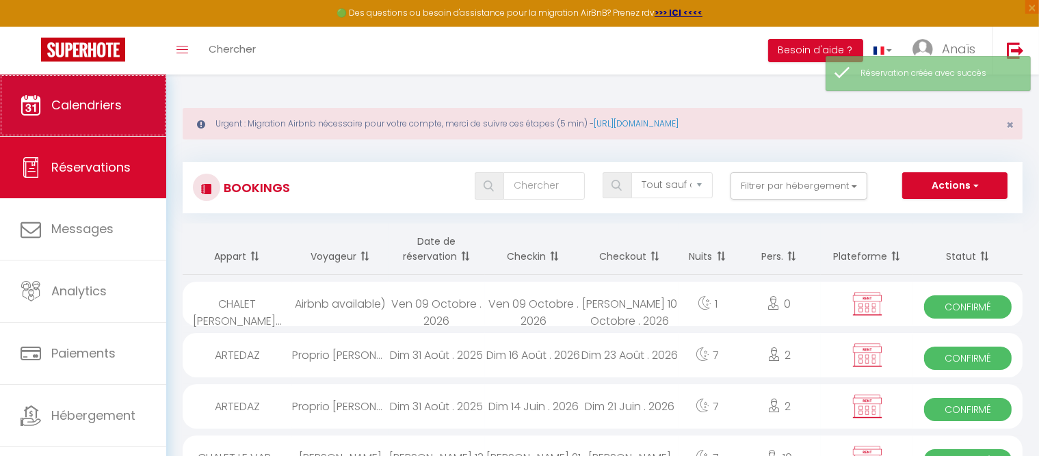
click at [77, 119] on link "Calendriers" at bounding box center [83, 106] width 166 height 62
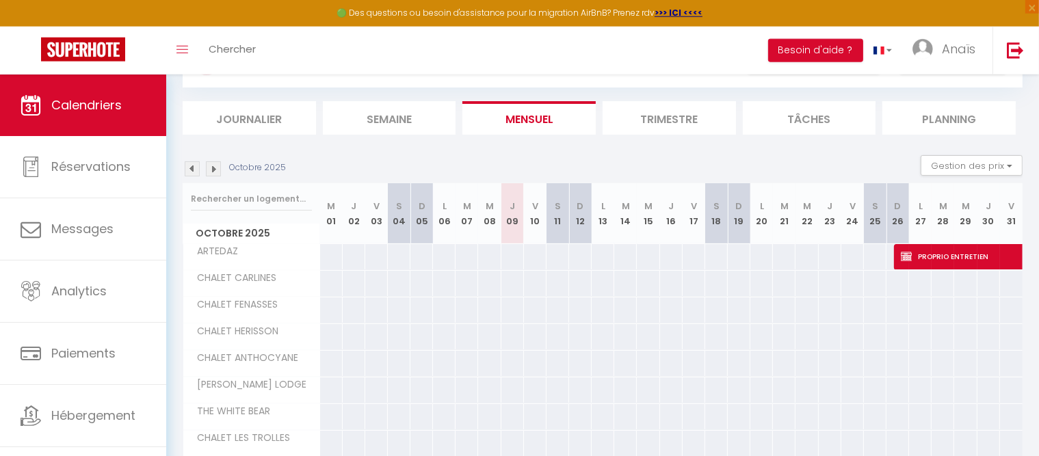
scroll to position [128, 0]
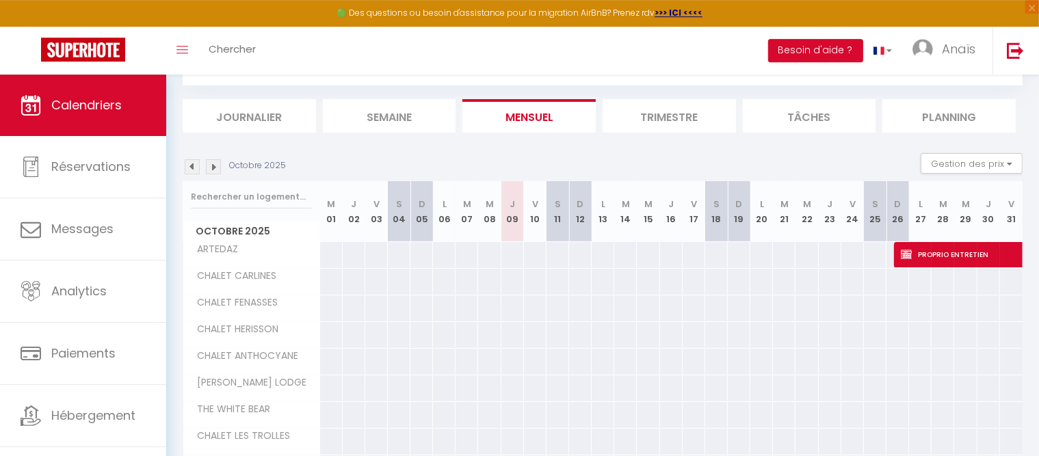
click at [212, 169] on img at bounding box center [213, 166] width 15 height 15
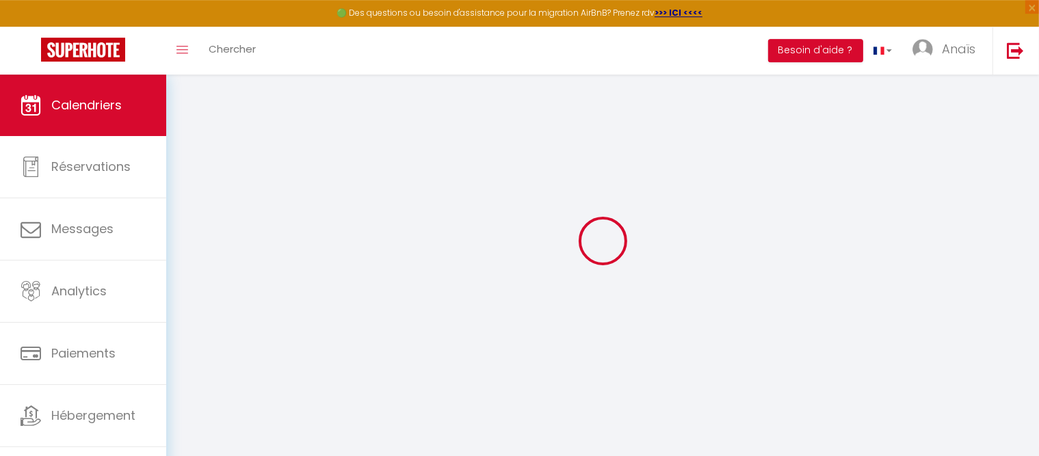
scroll to position [74, 0]
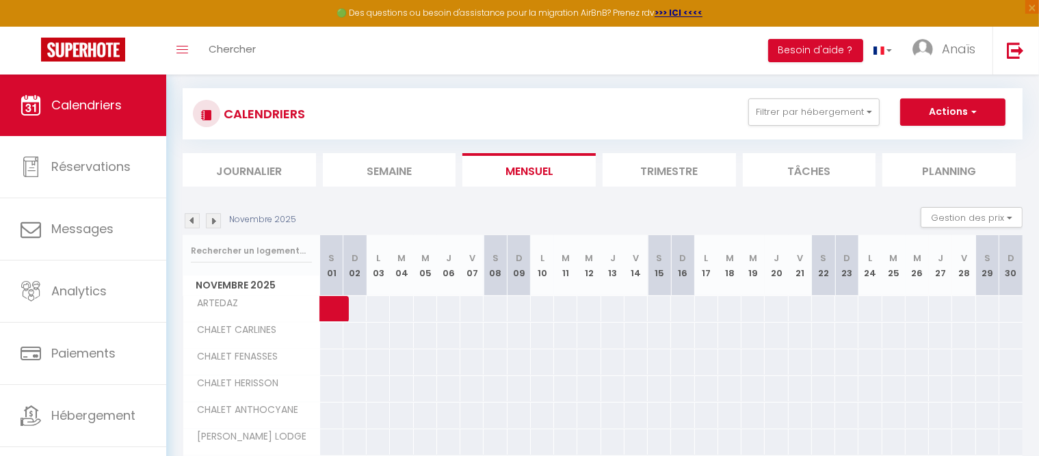
click at [209, 222] on img at bounding box center [213, 220] width 15 height 15
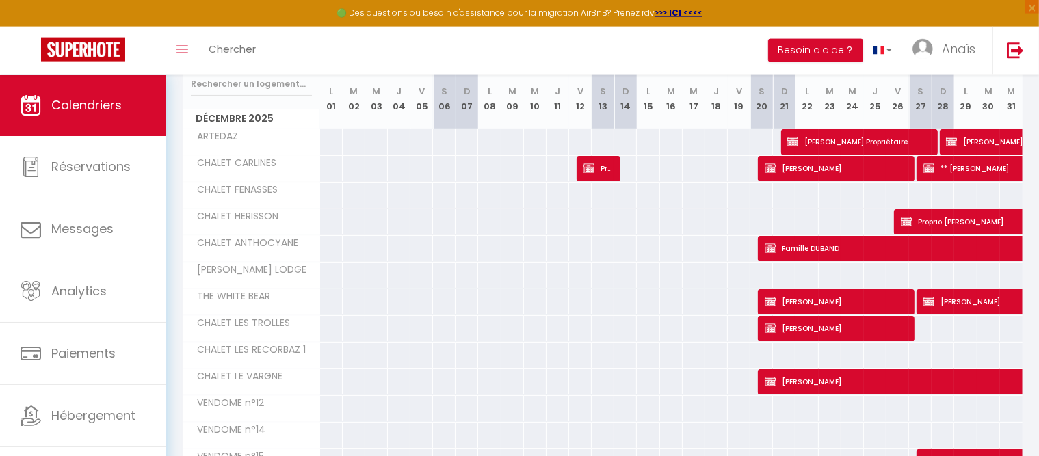
scroll to position [243, 0]
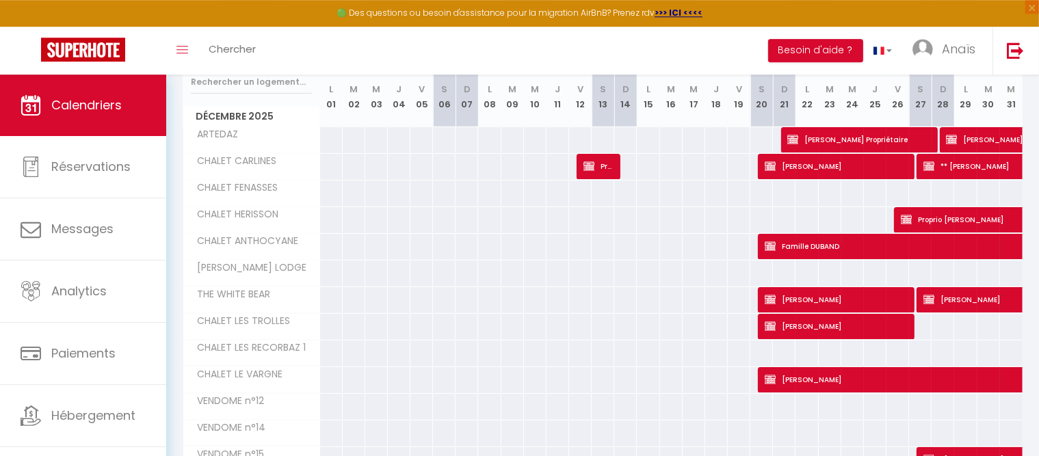
click at [842, 317] on span "[PERSON_NAME]" at bounding box center [835, 326] width 143 height 26
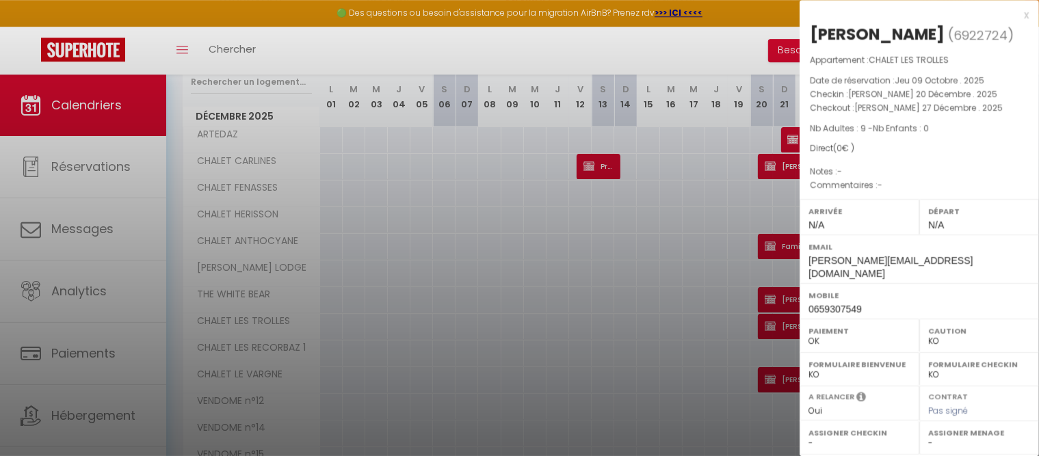
scroll to position [200, 0]
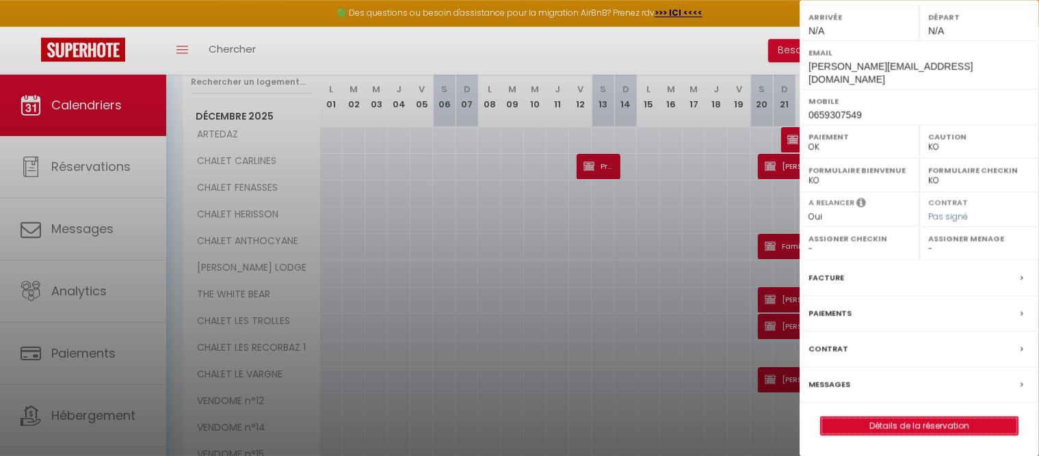
click at [899, 422] on link "Détails de la réservation" at bounding box center [918, 426] width 197 height 18
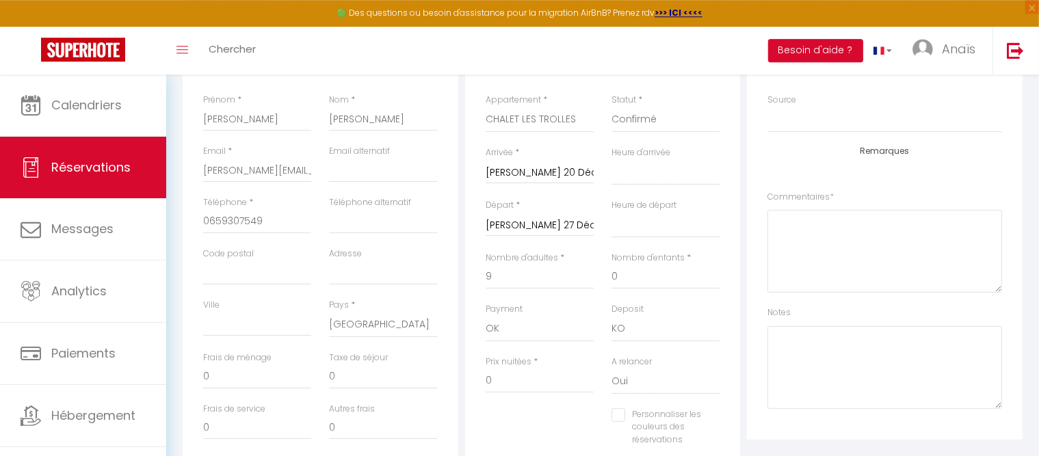
scroll to position [279, 0]
click at [367, 222] on input "Téléphone alternatif" at bounding box center [383, 221] width 108 height 25
paste input "0647766055‬"
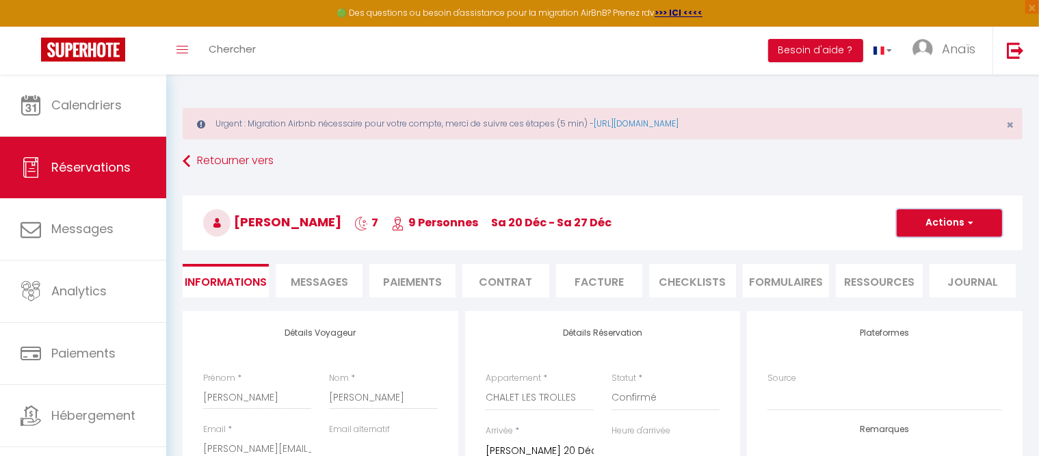
click at [937, 222] on button "Actions" at bounding box center [948, 222] width 105 height 27
click at [927, 249] on link "Enregistrer" at bounding box center [935, 253] width 108 height 18
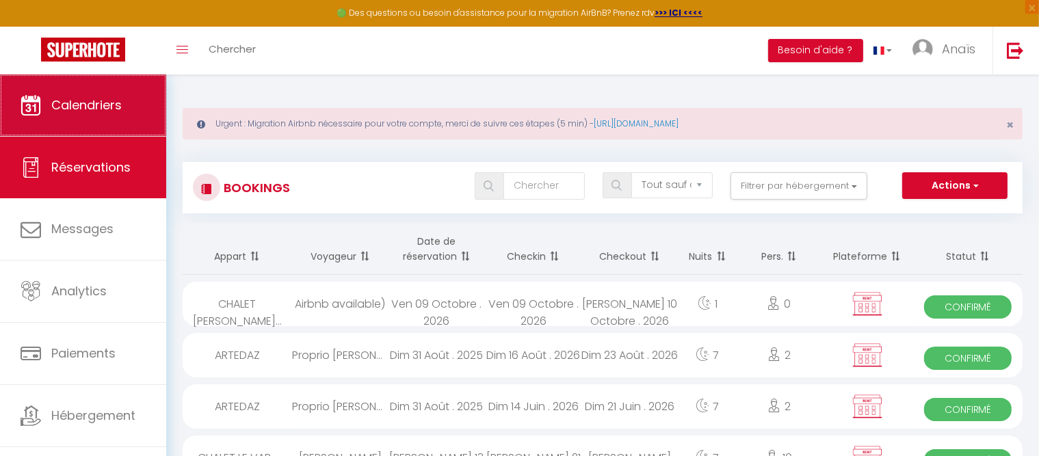
click at [109, 106] on span "Calendriers" at bounding box center [86, 104] width 70 height 17
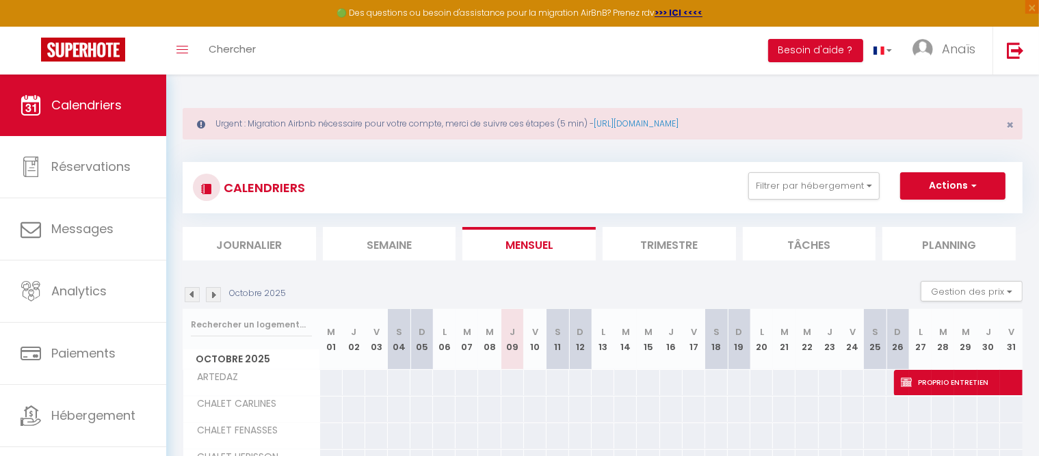
click at [216, 294] on img at bounding box center [213, 294] width 15 height 15
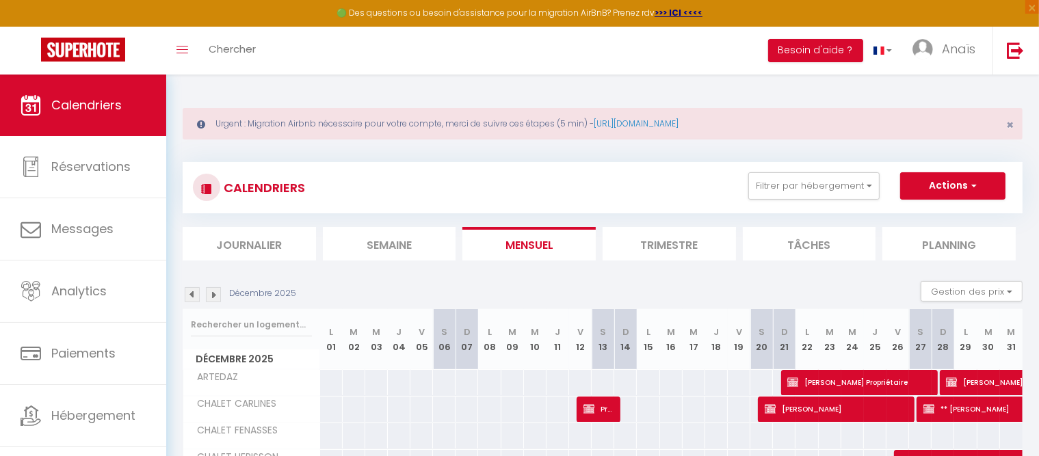
click at [216, 294] on img at bounding box center [213, 294] width 15 height 15
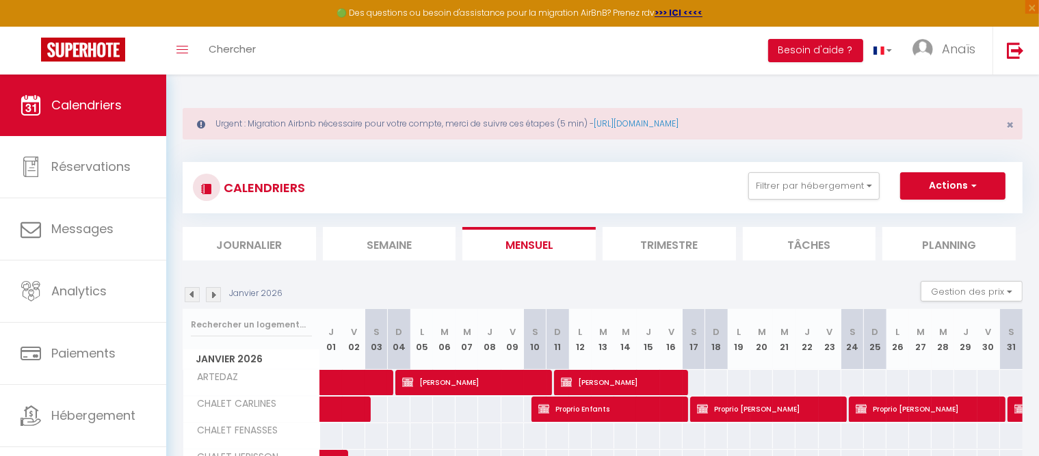
click at [189, 292] on img at bounding box center [192, 294] width 15 height 15
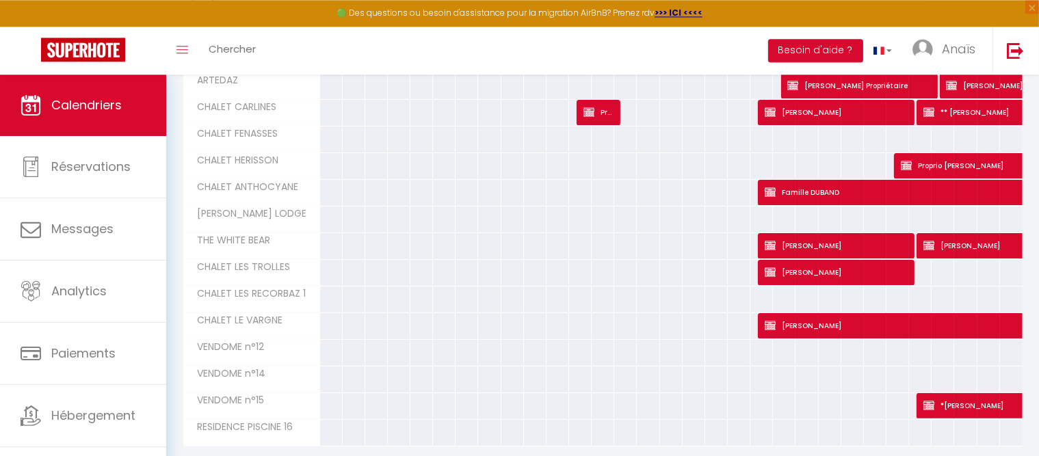
scroll to position [302, 0]
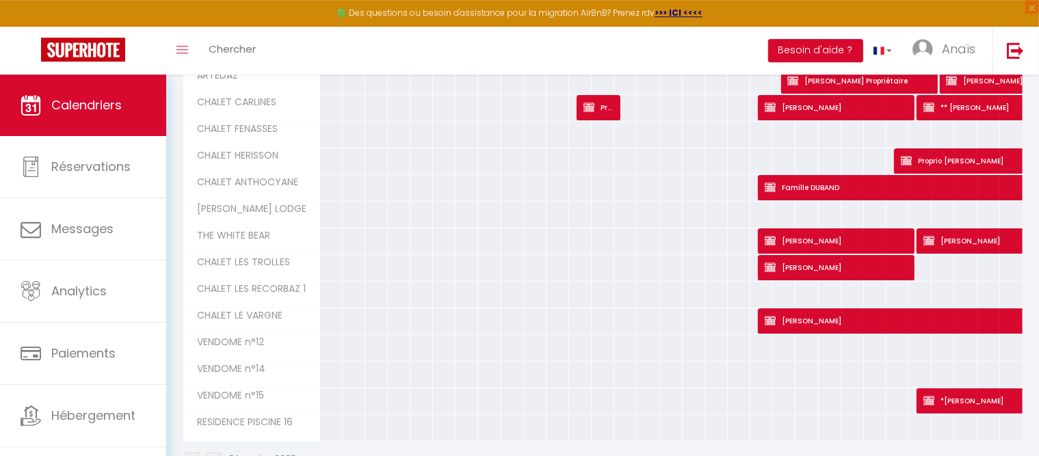
click at [841, 261] on span "[PERSON_NAME]" at bounding box center [835, 267] width 143 height 26
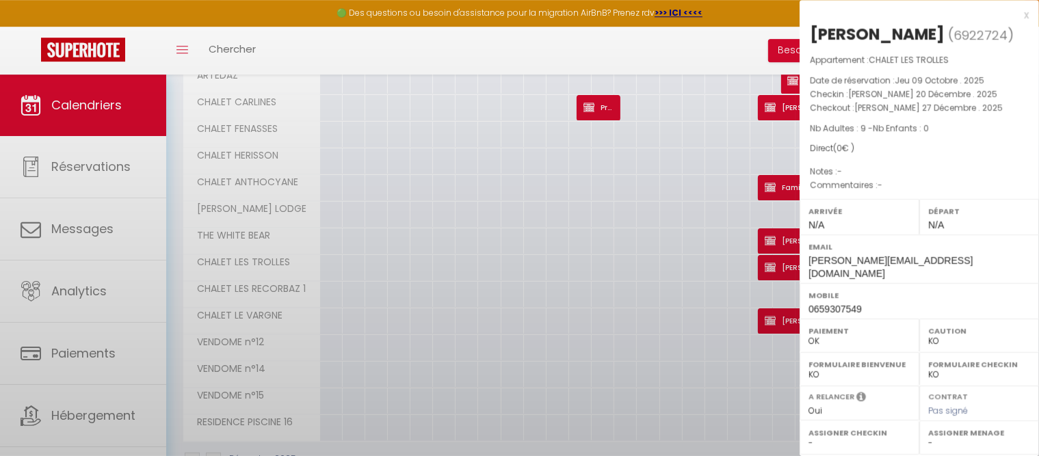
scroll to position [200, 0]
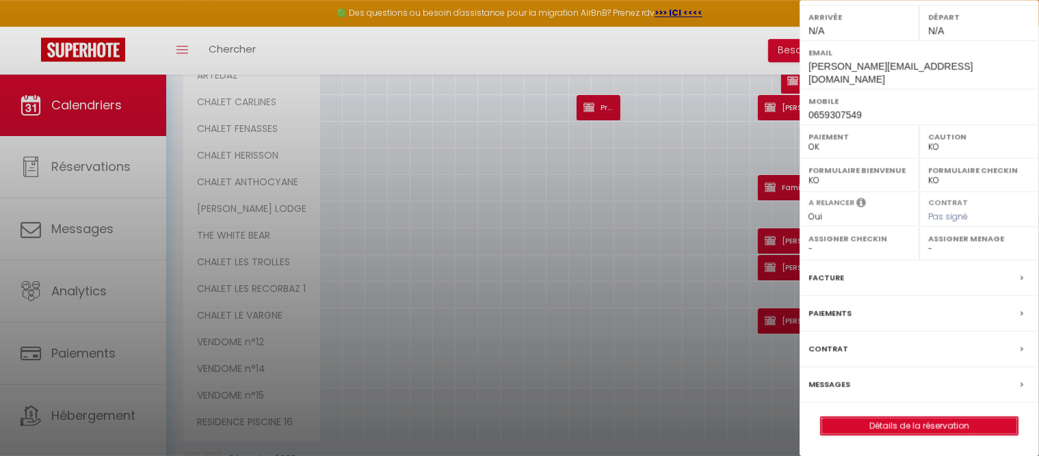
click at [914, 428] on link "Détails de la réservation" at bounding box center [918, 426] width 197 height 18
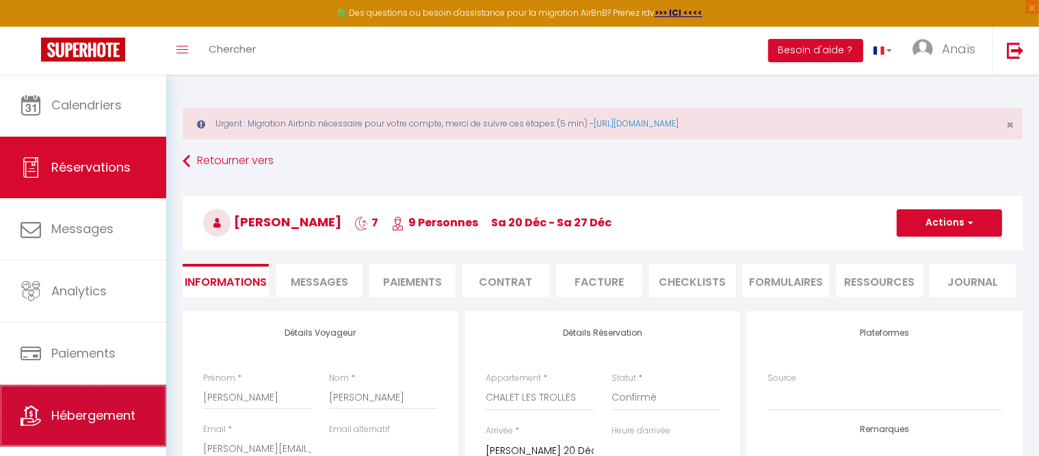
click at [129, 439] on link "Hébergement" at bounding box center [83, 416] width 166 height 62
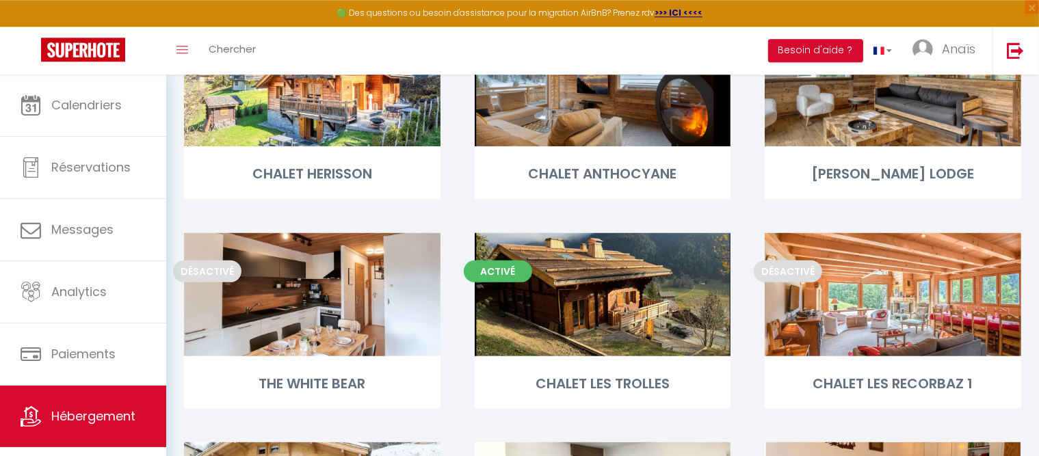
scroll to position [421, 0]
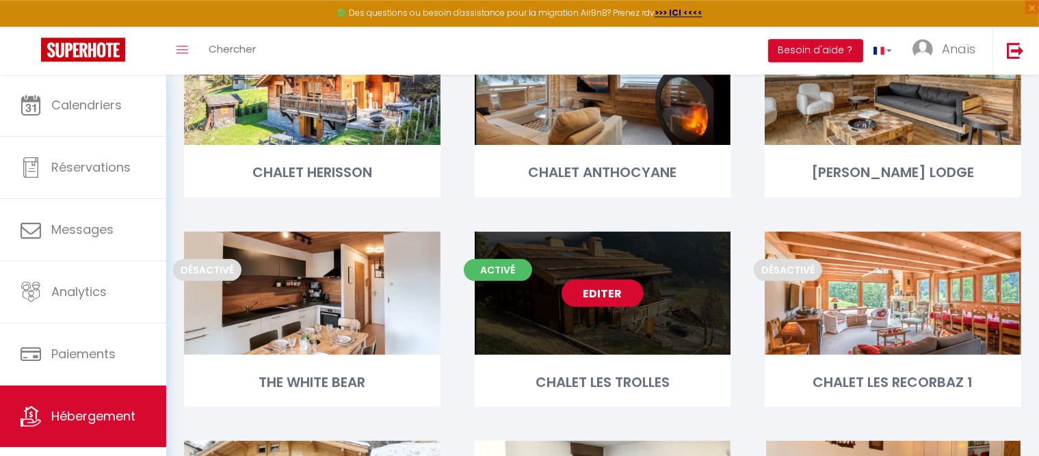
click at [610, 285] on link "Editer" at bounding box center [602, 293] width 82 height 27
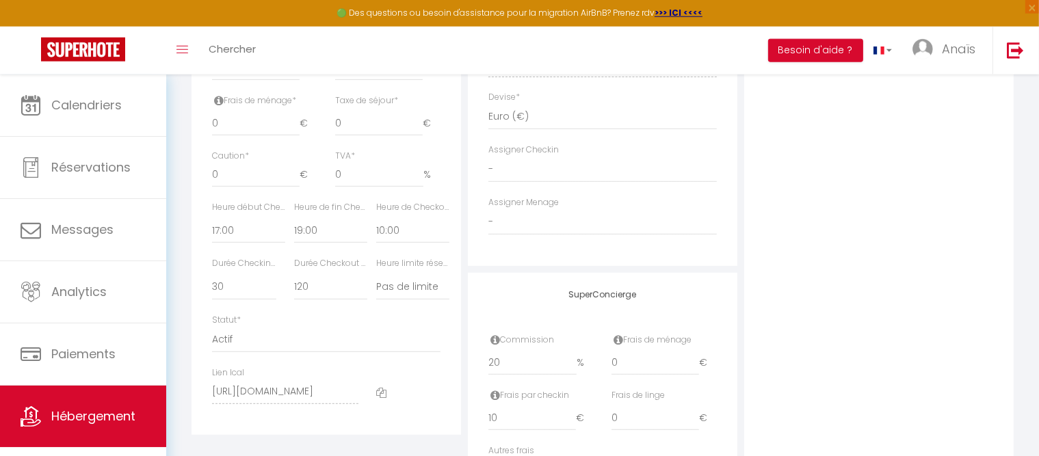
scroll to position [816, 0]
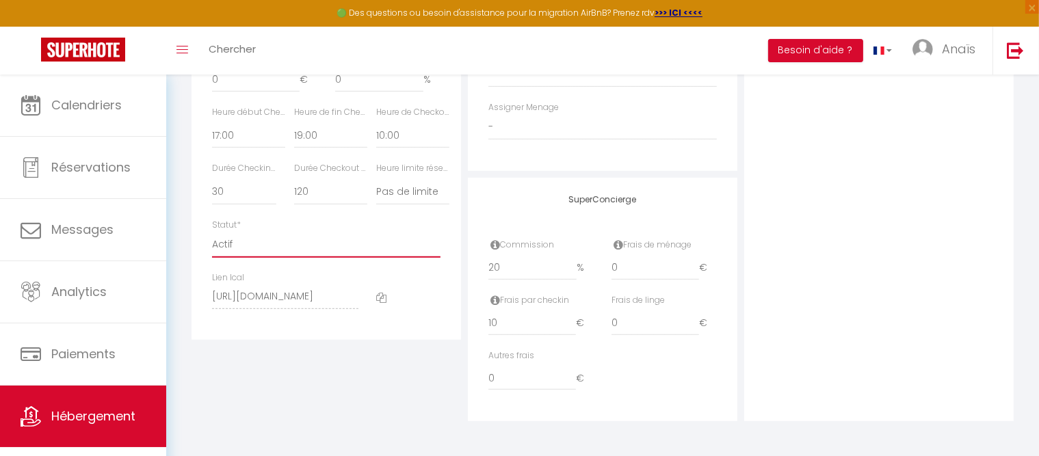
click option "Pas actif" at bounding box center [0, 0] width 0 height 0
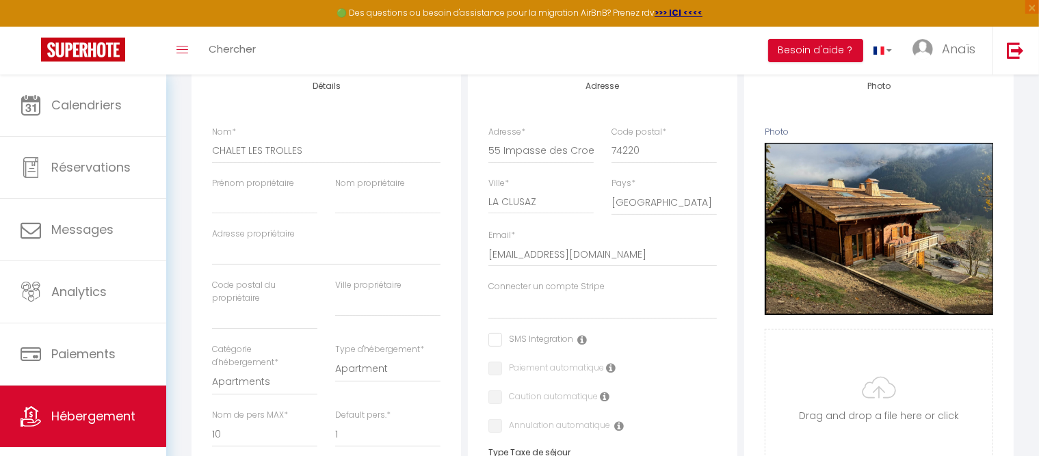
scroll to position [0, 0]
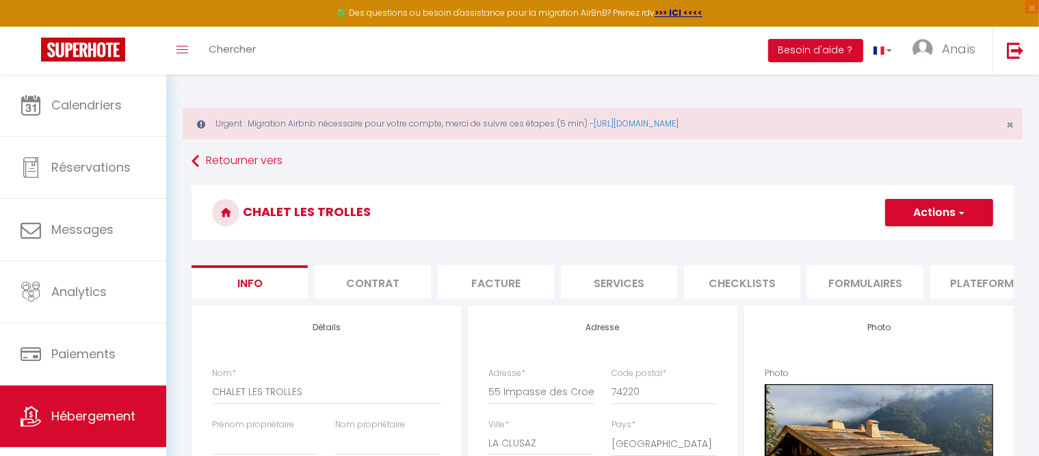
click at [945, 212] on button "Actions" at bounding box center [939, 212] width 108 height 27
click at [893, 245] on input "Enregistrer" at bounding box center [884, 243] width 51 height 14
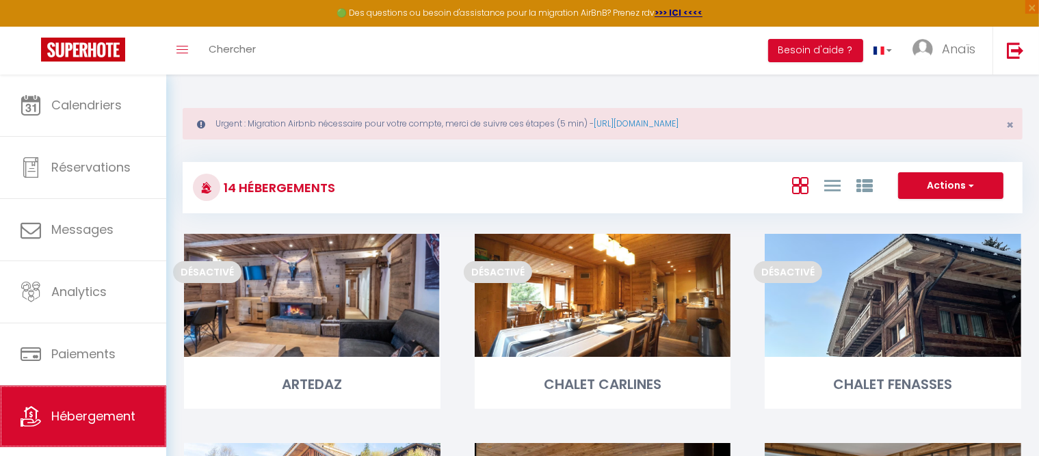
click at [101, 416] on span "Hébergement" at bounding box center [93, 416] width 84 height 17
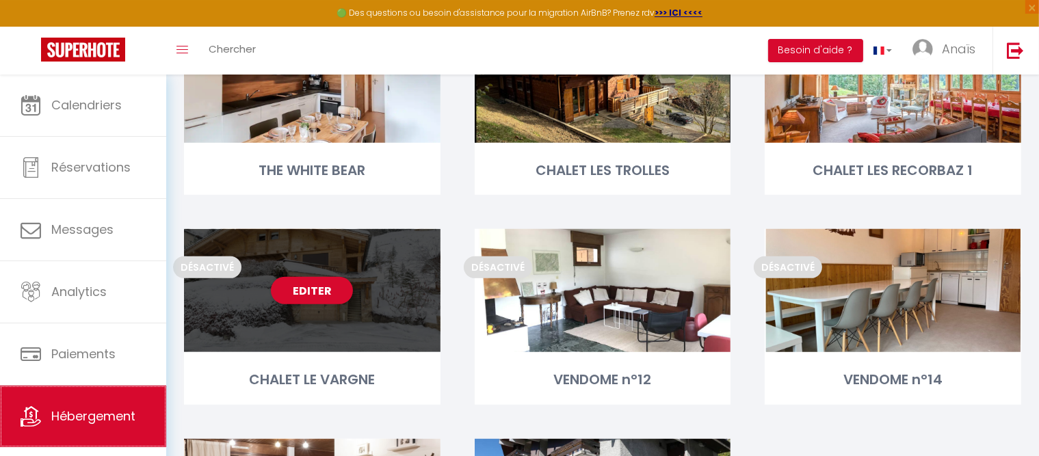
scroll to position [854, 0]
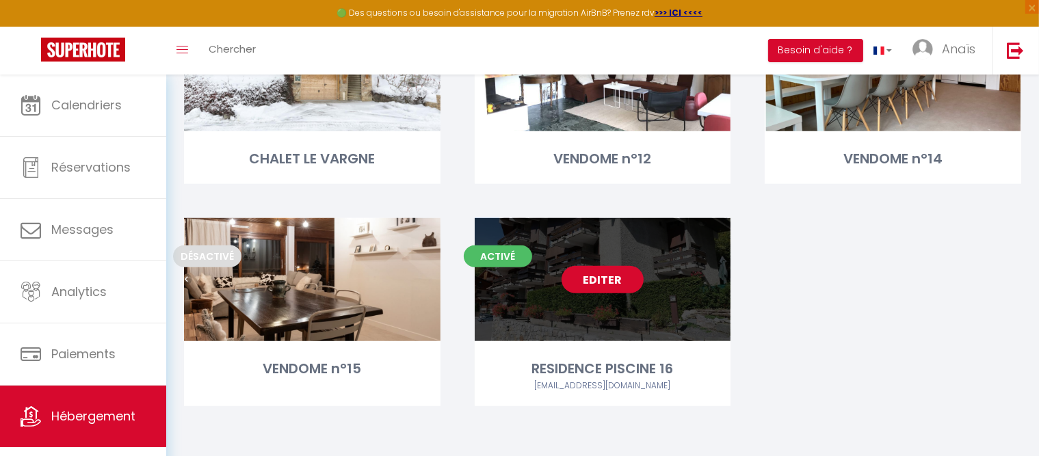
click at [606, 269] on link "Editer" at bounding box center [602, 279] width 82 height 27
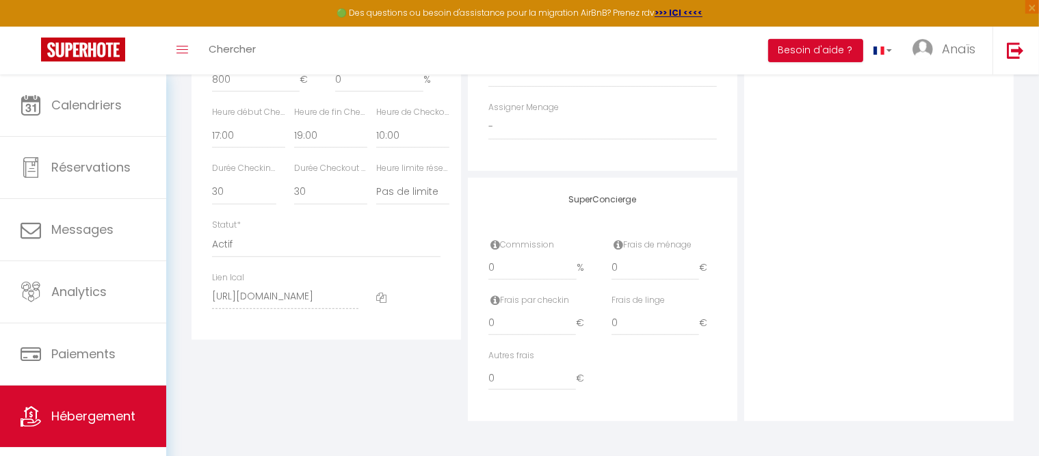
scroll to position [816, 0]
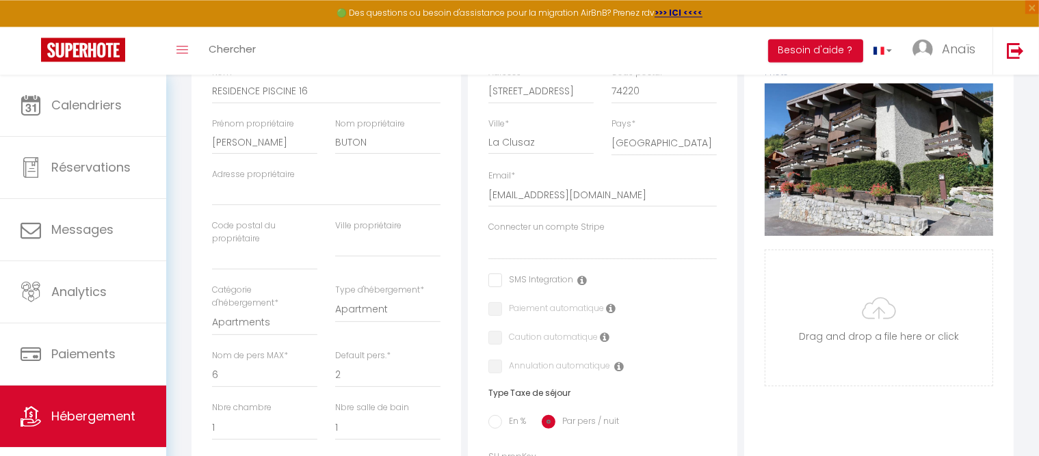
scroll to position [0, 0]
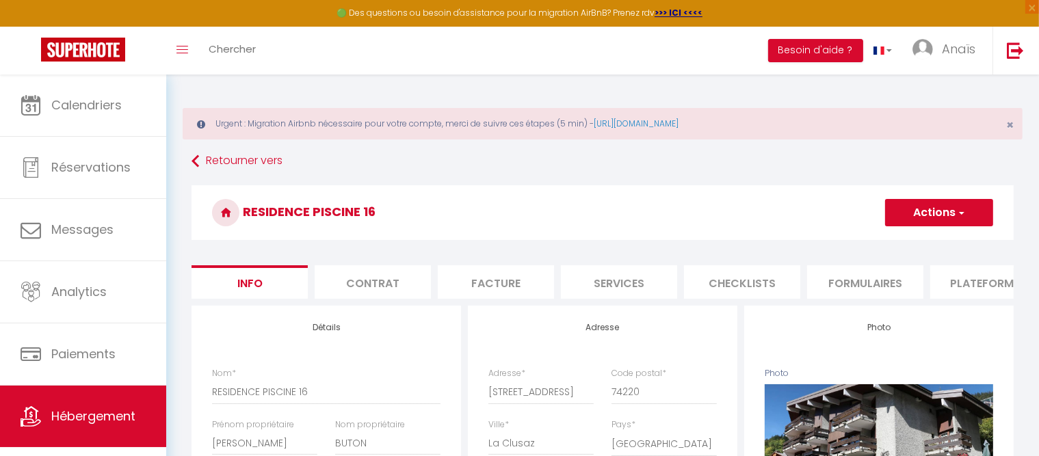
click at [975, 280] on li "Plateformes" at bounding box center [988, 282] width 116 height 34
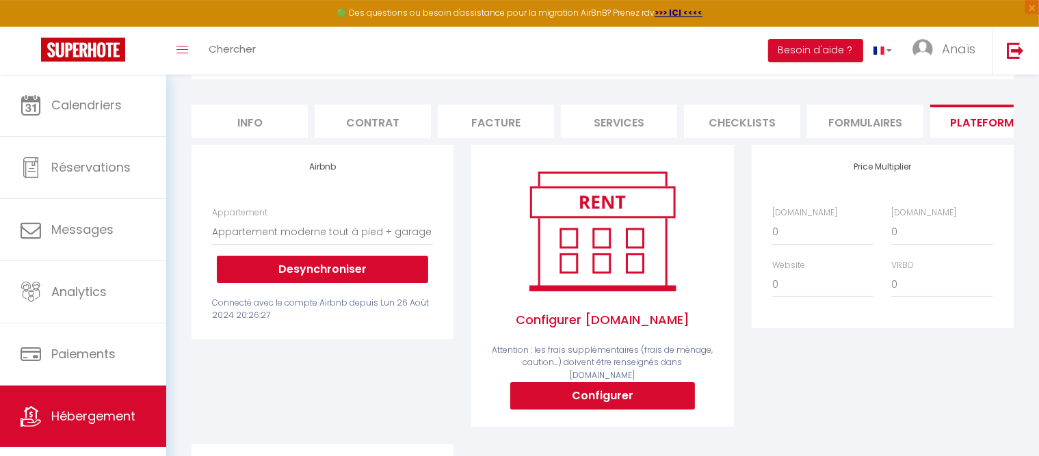
scroll to position [160, 0]
click at [245, 127] on li "Info" at bounding box center [249, 122] width 116 height 34
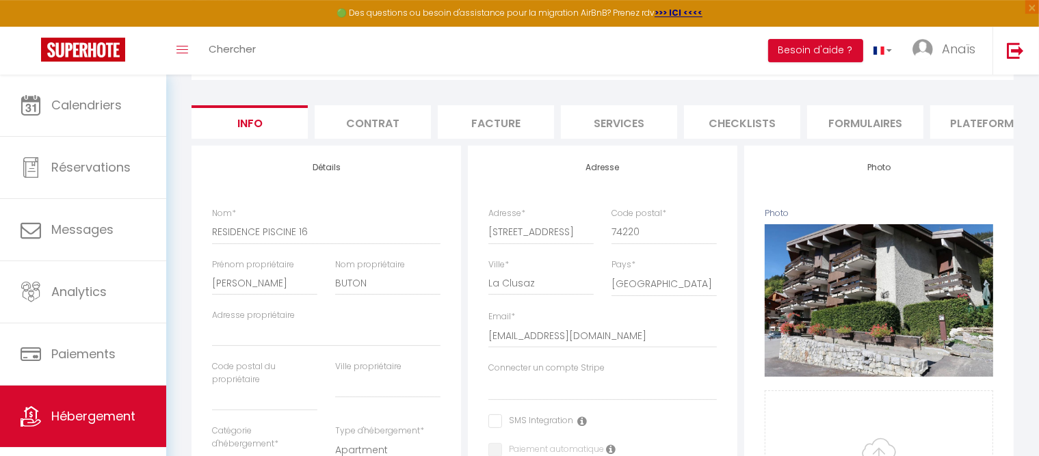
scroll to position [816, 0]
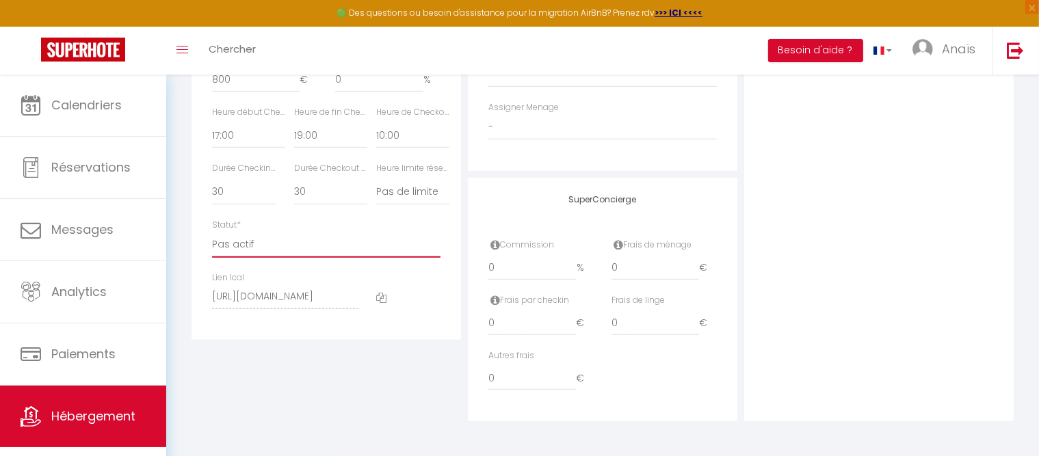
click option "Pas actif" at bounding box center [0, 0] width 0 height 0
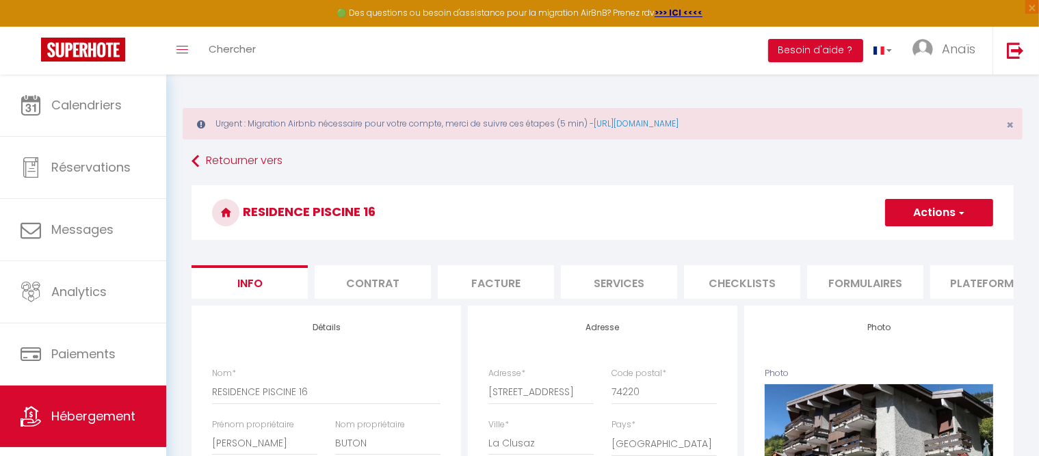
click at [935, 217] on button "Actions" at bounding box center [939, 212] width 108 height 27
click at [890, 244] on input "Enregistrer" at bounding box center [884, 243] width 51 height 14
